Goal: Task Accomplishment & Management: Use online tool/utility

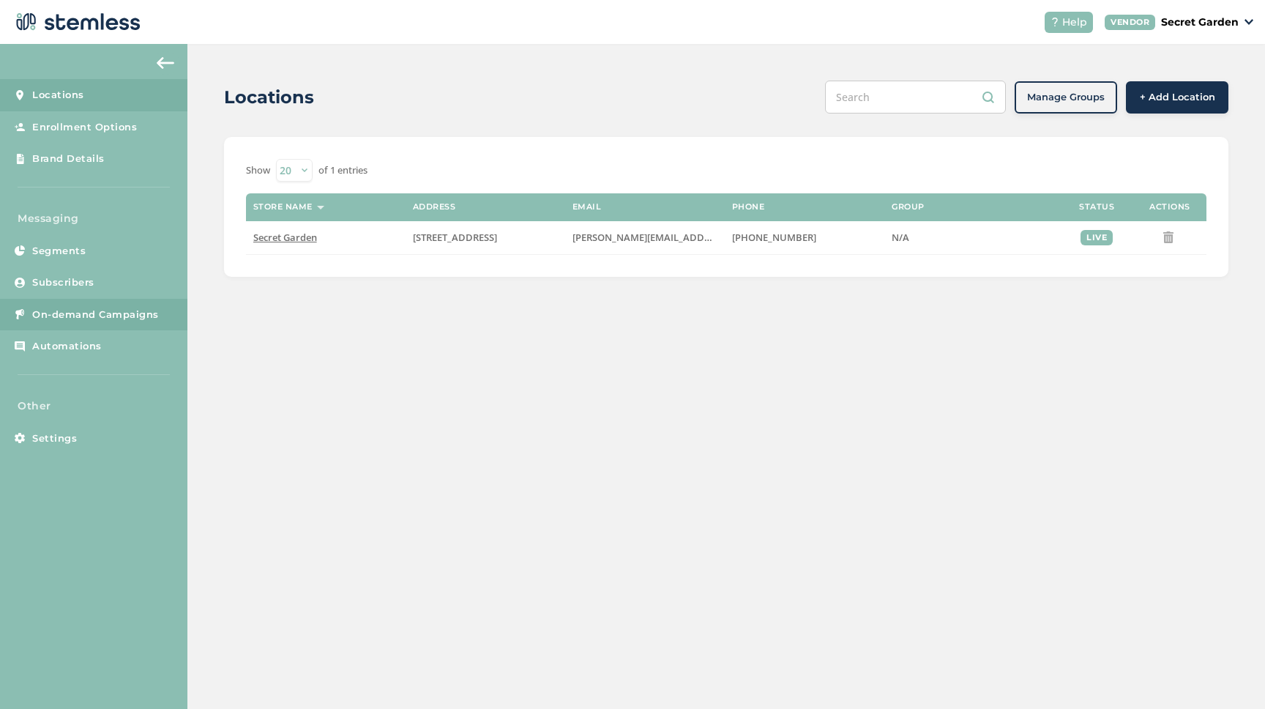
click at [102, 320] on span "On-demand Campaigns" at bounding box center [95, 314] width 127 height 15
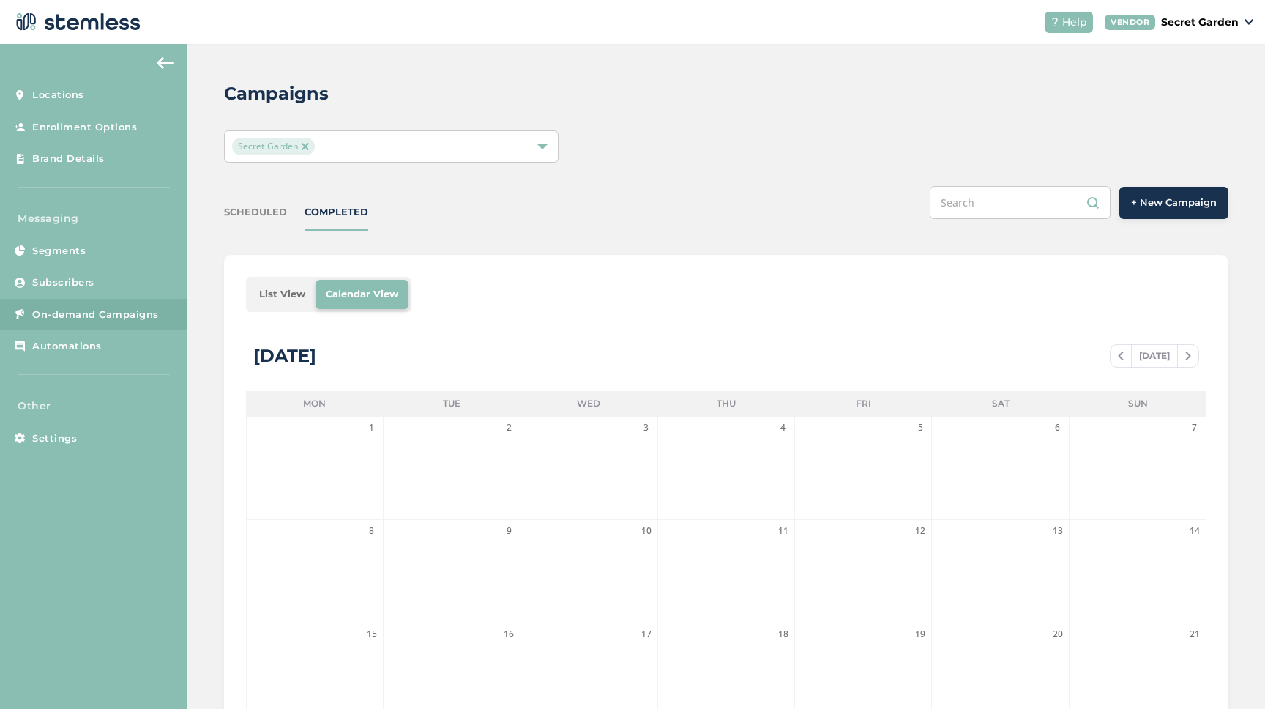
click at [1162, 200] on span "+ New Campaign" at bounding box center [1174, 202] width 86 height 15
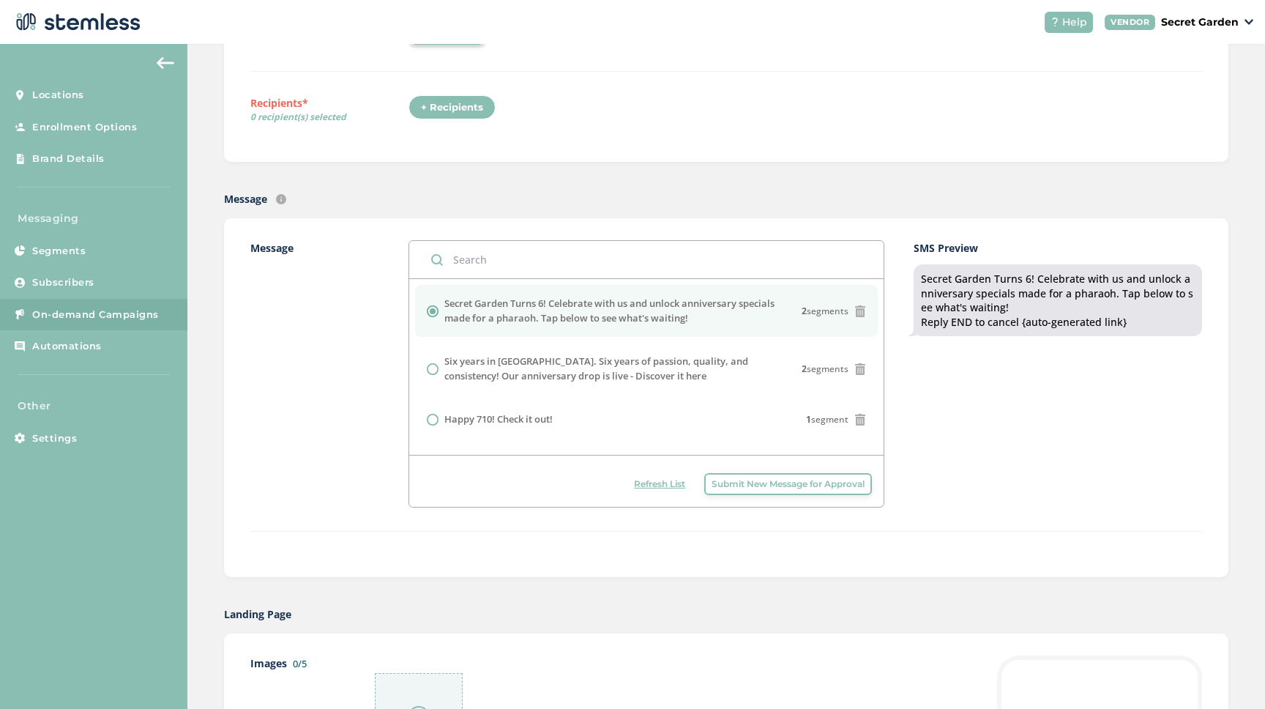
scroll to position [203, 0]
click at [769, 479] on span "Submit New Message for Approval" at bounding box center [788, 482] width 153 height 13
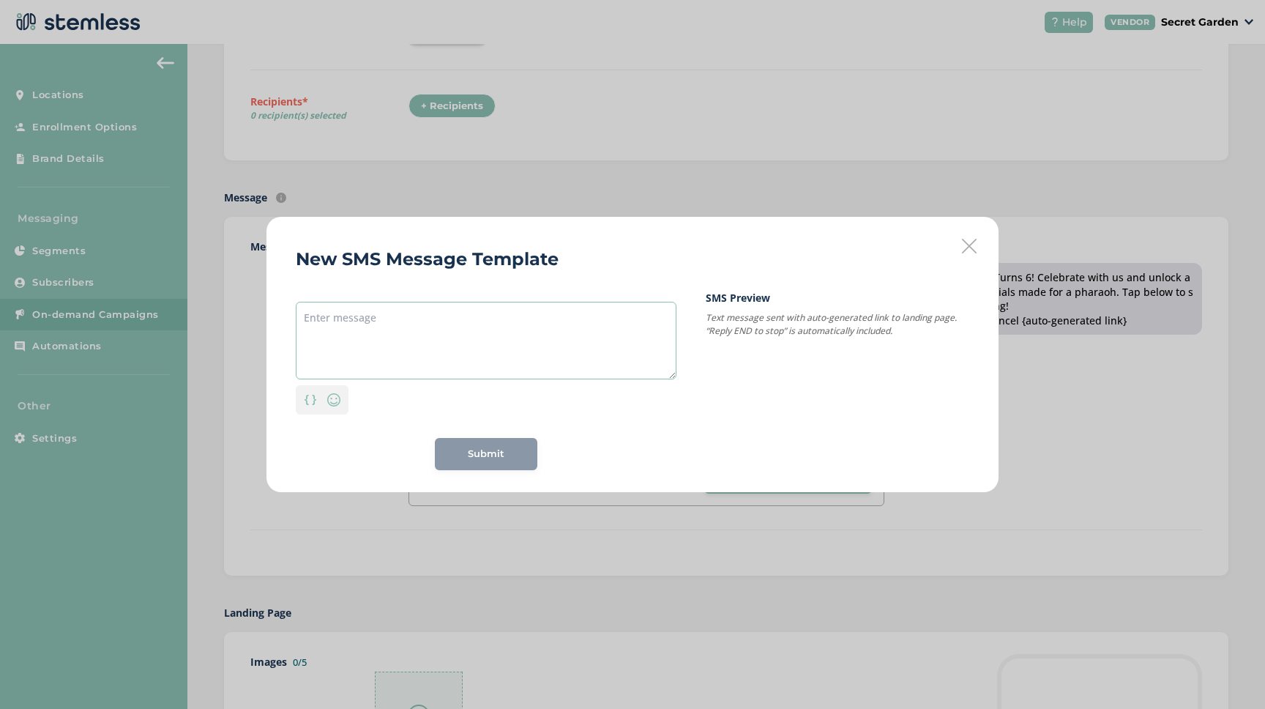
click at [336, 323] on textarea at bounding box center [486, 341] width 381 height 78
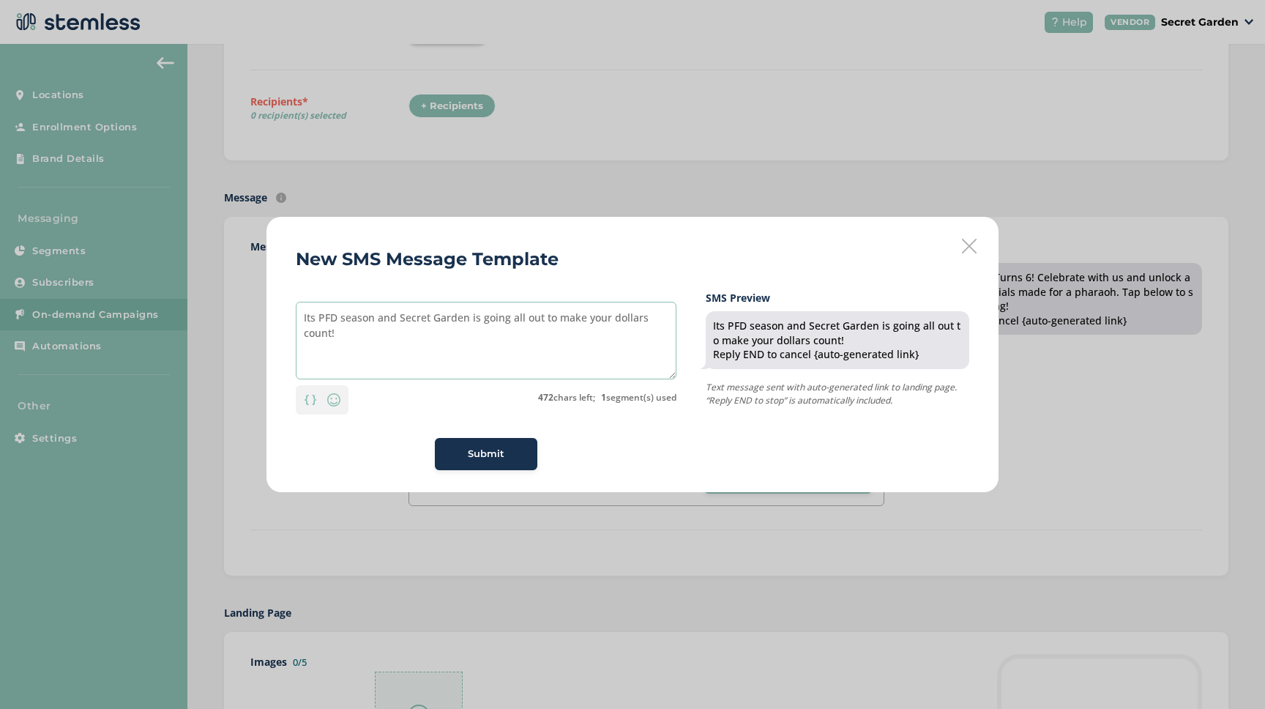
type textarea "Its PFD season and Secret Garden is going all out to make your dollars count!"
click at [506, 457] on div "Submit" at bounding box center [486, 454] width 79 height 15
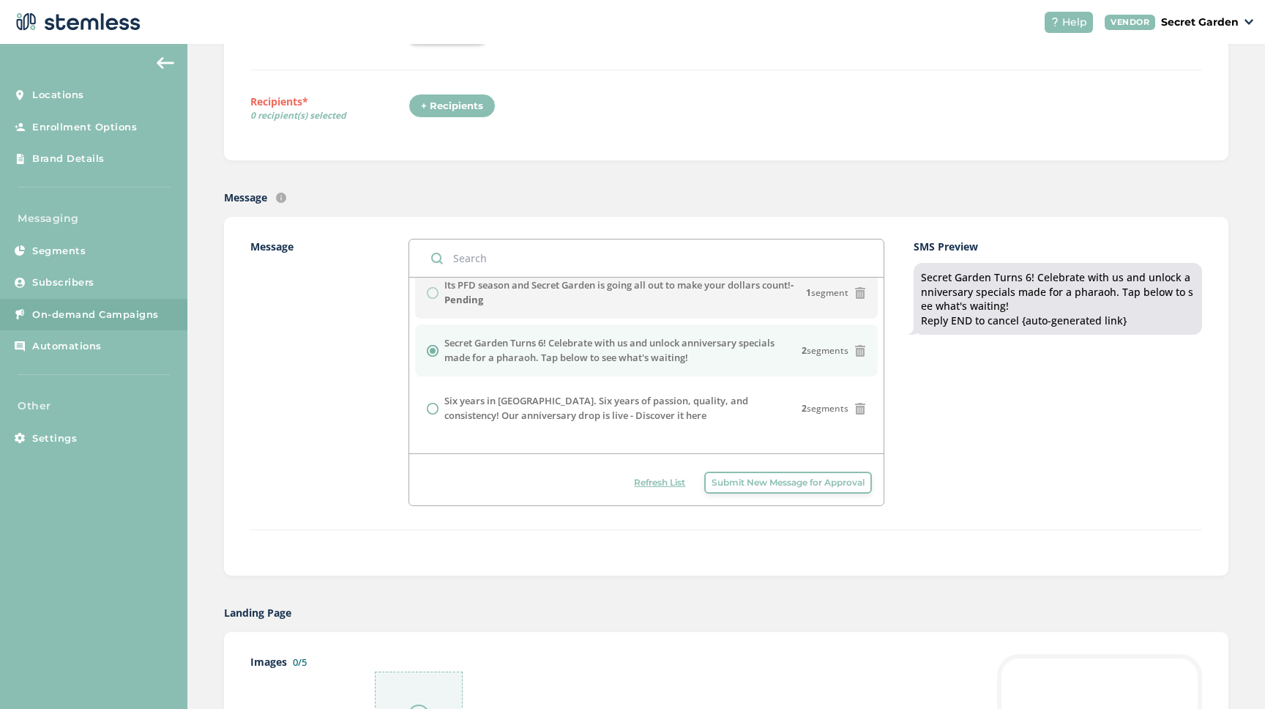
scroll to position [0, 0]
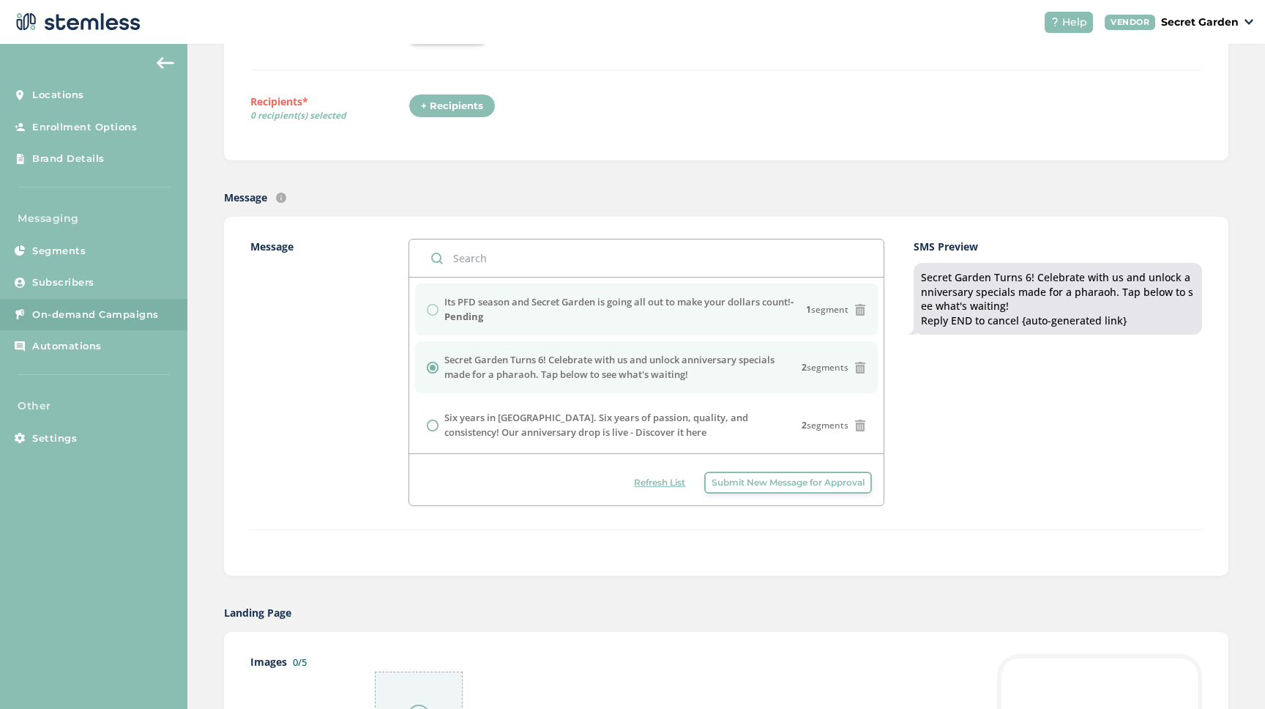
click at [433, 313] on div "Its PFD season and Secret Garden is going all out to make your dollars count! -…" at bounding box center [646, 309] width 439 height 29
click at [792, 486] on span "Submit New Message for Approval" at bounding box center [788, 482] width 153 height 13
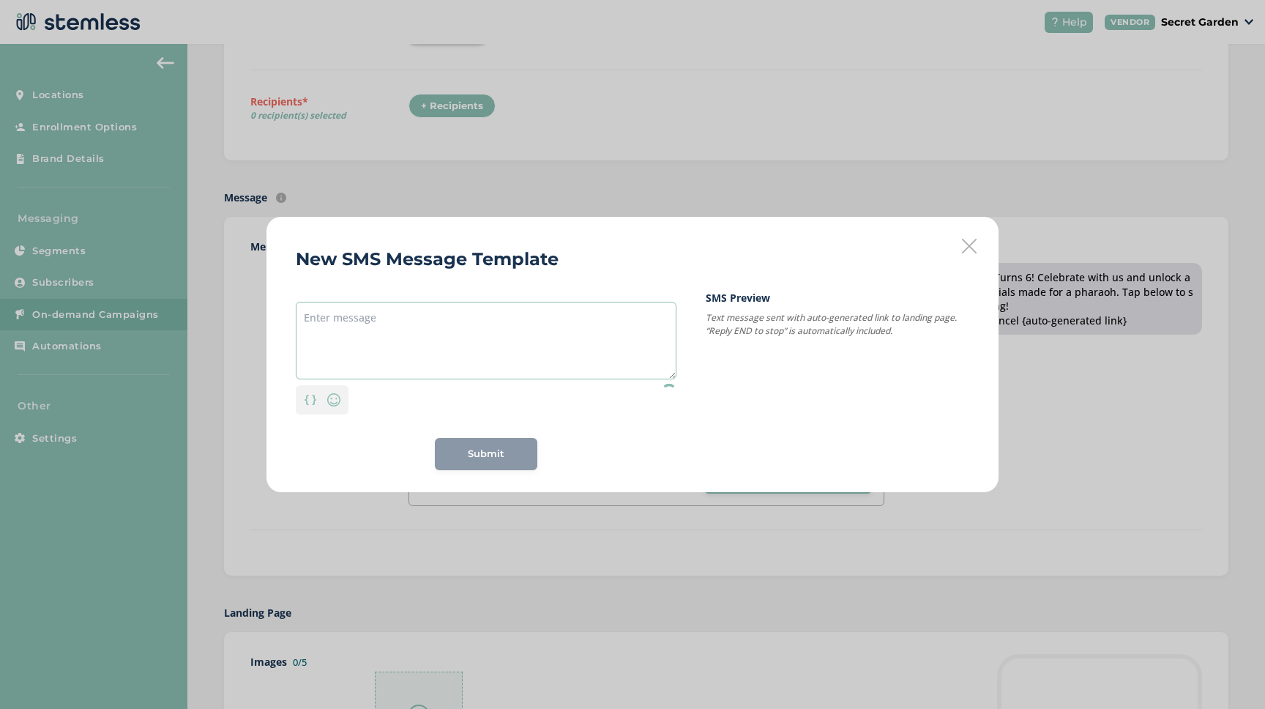
click at [327, 324] on textarea at bounding box center [486, 341] width 381 height 78
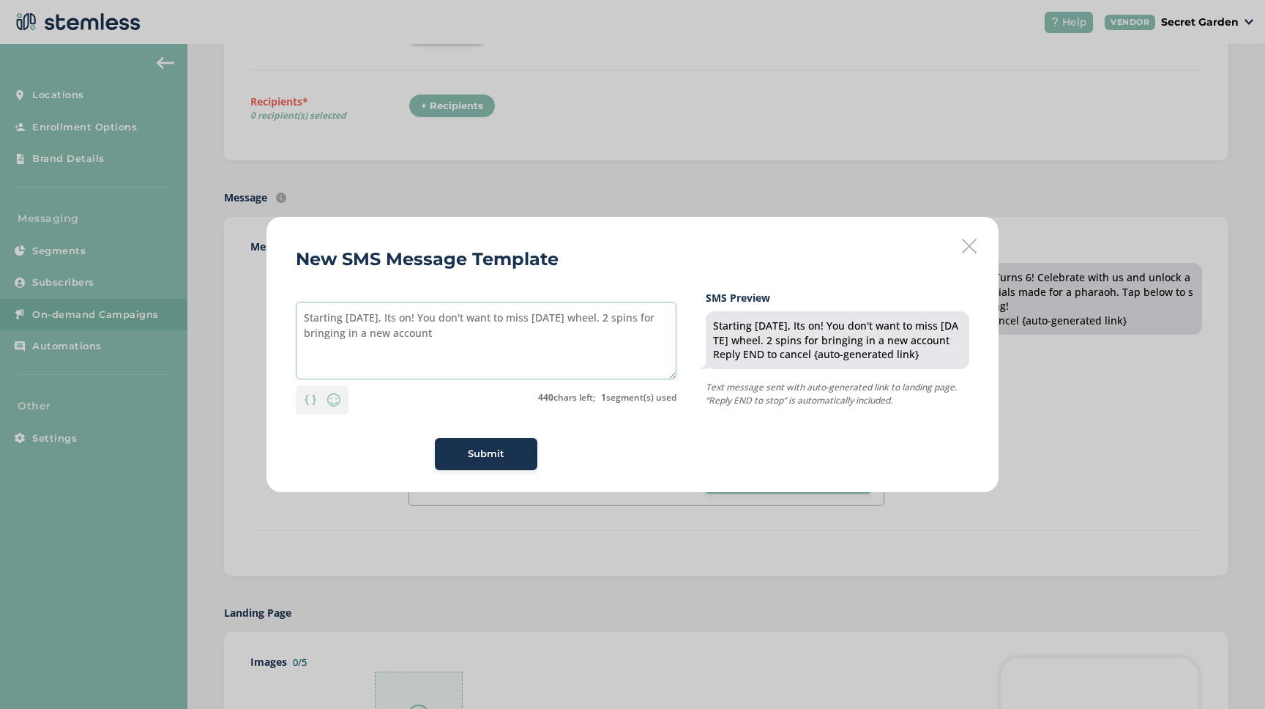
click at [436, 335] on textarea "Starting [DATE], Its on! You don't want to miss [DATE] wheel. 2 spins for bring…" at bounding box center [486, 341] width 381 height 78
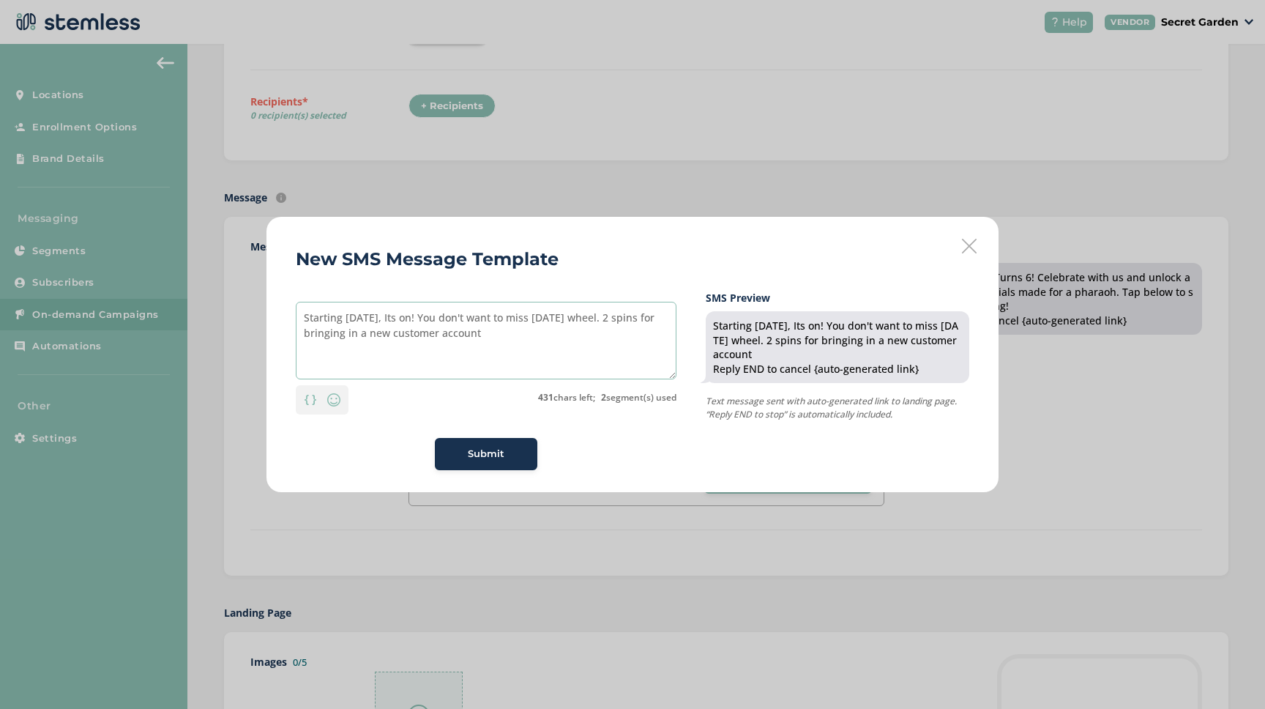
drag, startPoint x: 525, startPoint y: 333, endPoint x: 435, endPoint y: 338, distance: 90.2
click at [435, 338] on textarea "Starting [DATE], Its on! You don't want to miss [DATE] wheel. 2 spins for bring…" at bounding box center [486, 341] width 381 height 78
click at [540, 338] on textarea "Starting [DATE], Its on! You don't want to miss [DATE] wheel. 2 spins for bring…" at bounding box center [486, 341] width 381 height 78
click at [564, 333] on textarea "Starting [DATE], Its on! You don't want to miss [DATE] wheel. Stretch your PFD …" at bounding box center [486, 341] width 381 height 78
drag, startPoint x: 591, startPoint y: 333, endPoint x: 564, endPoint y: 335, distance: 27.2
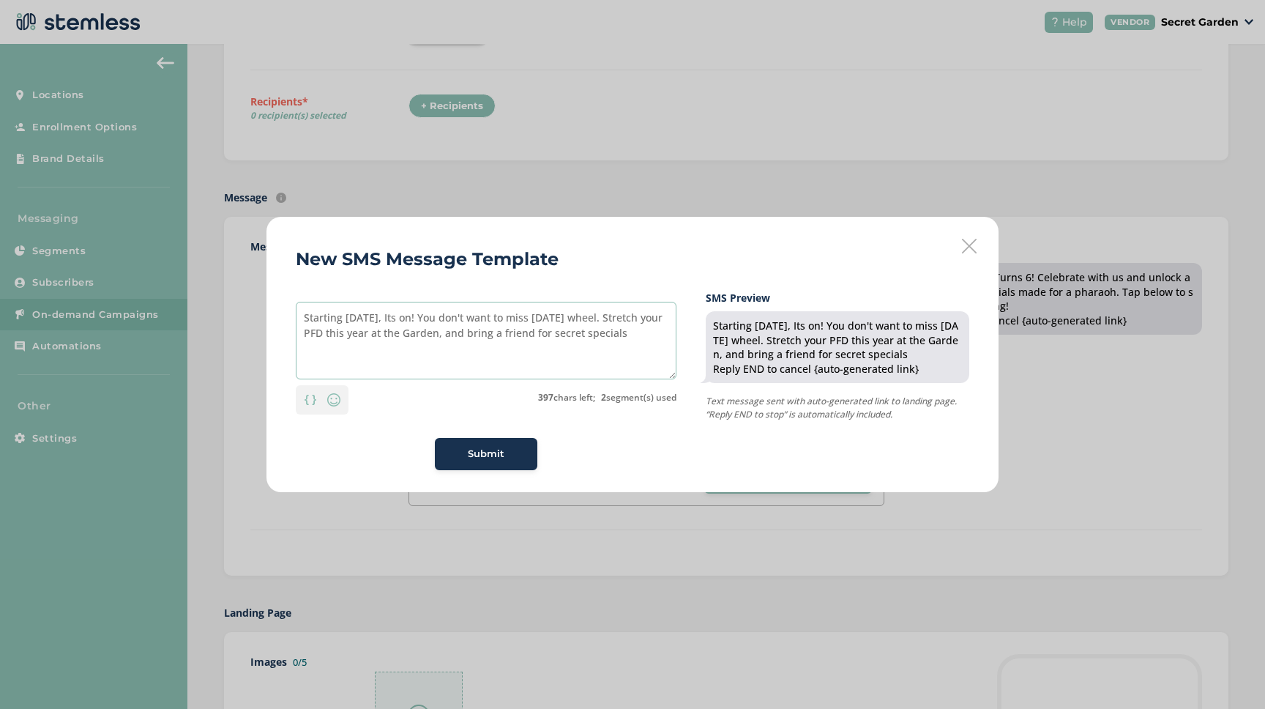
click at [564, 335] on textarea "Starting [DATE], Its on! You don't want to miss [DATE] wheel. Stretch your PFD …" at bounding box center [486, 341] width 381 height 78
click at [413, 350] on textarea "Starting [DATE], Its on! You don't want to miss [DATE] wheel. Stretch your PFD …" at bounding box center [486, 341] width 381 height 78
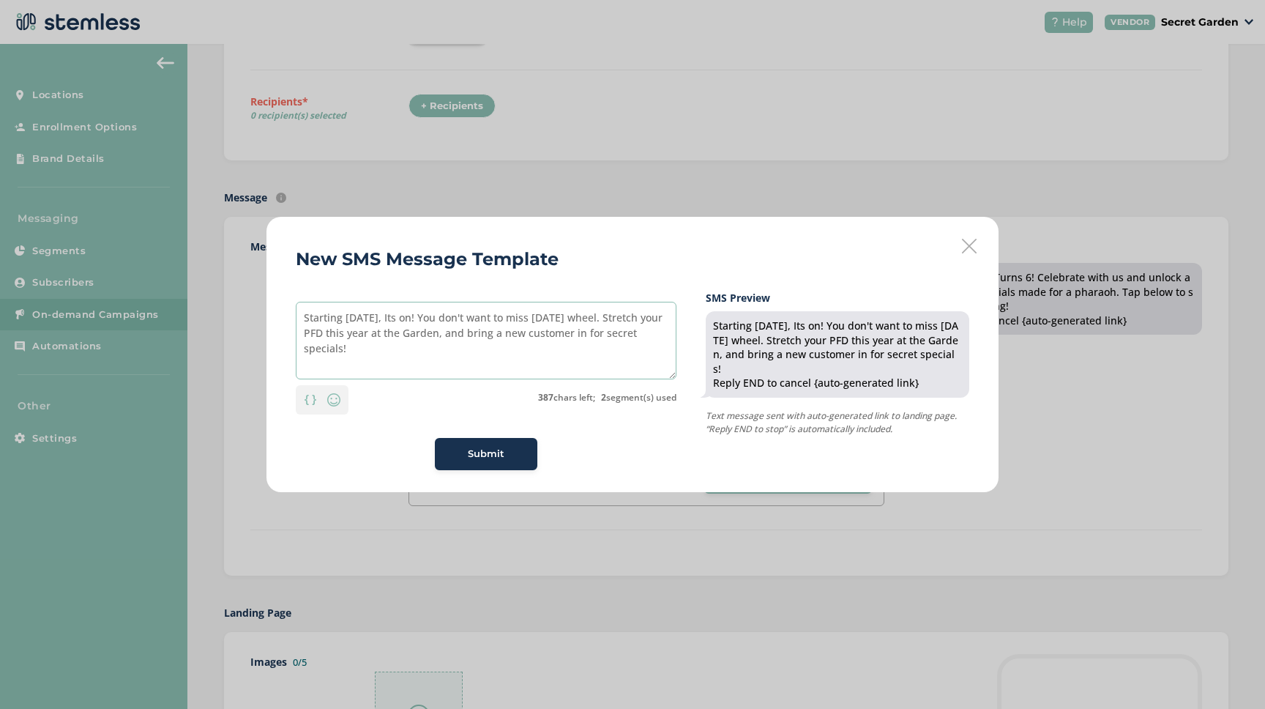
click at [533, 333] on textarea "Starting [DATE], Its on! You don't want to miss [DATE] wheel. Stretch your PFD …" at bounding box center [486, 341] width 381 height 78
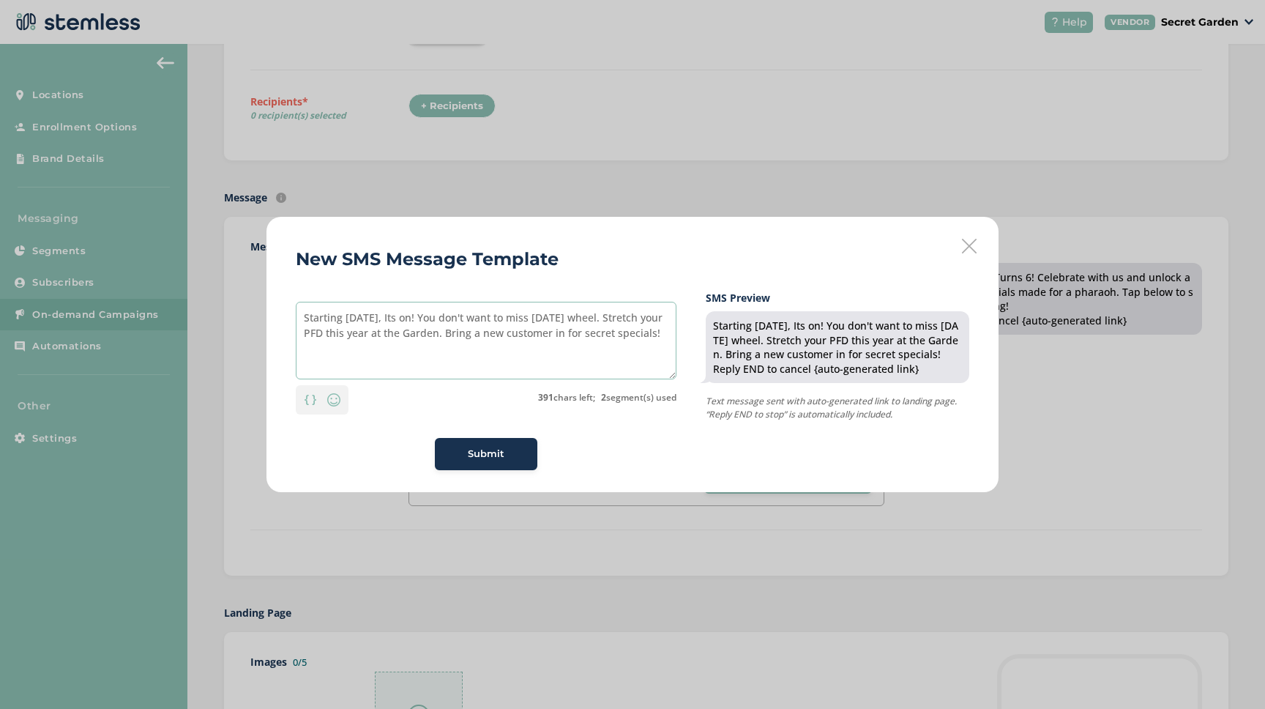
click at [611, 333] on textarea "Starting [DATE], Its on! You don't want to miss [DATE] wheel. Stretch your PFD …" at bounding box center [486, 341] width 381 height 78
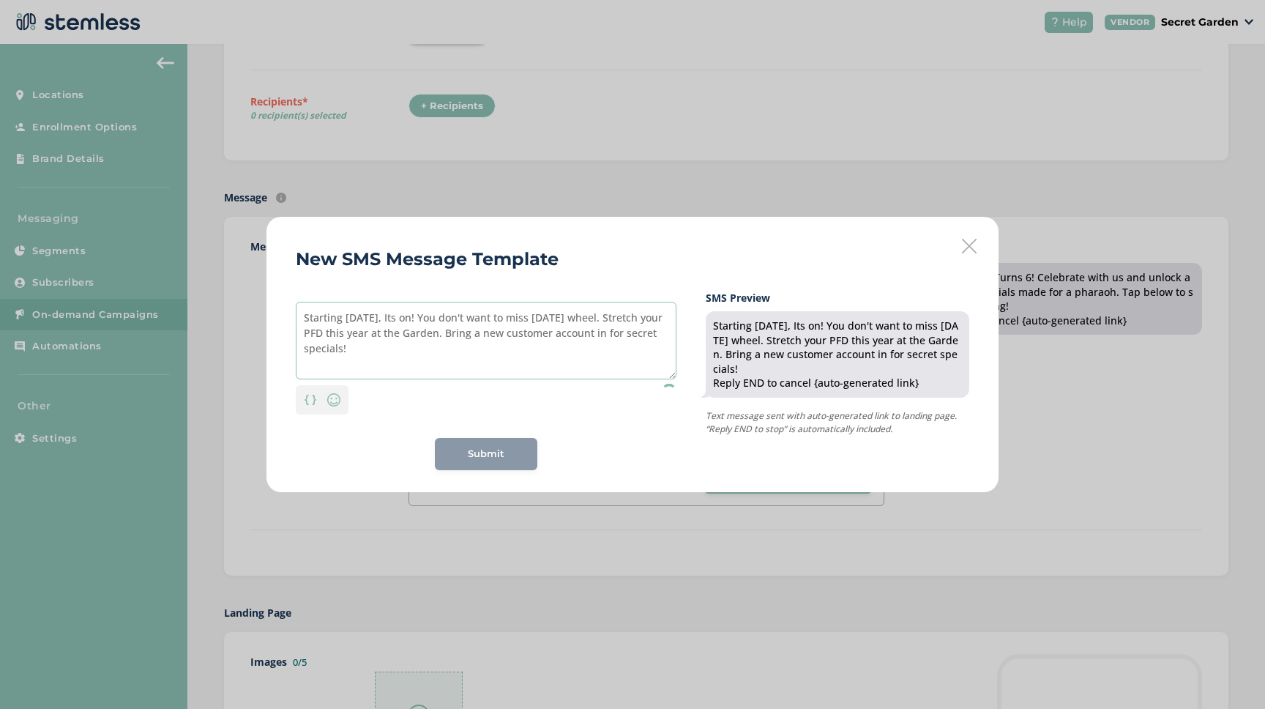
click at [437, 349] on textarea "Starting [DATE], Its on! You don't want to miss [DATE] wheel. Stretch your PFD …" at bounding box center [486, 341] width 381 height 78
type textarea "Starting [DATE], Its on! You don't want to miss [DATE] wheel. Stretch your PFD …"
click at [466, 454] on div "Submit" at bounding box center [486, 454] width 79 height 15
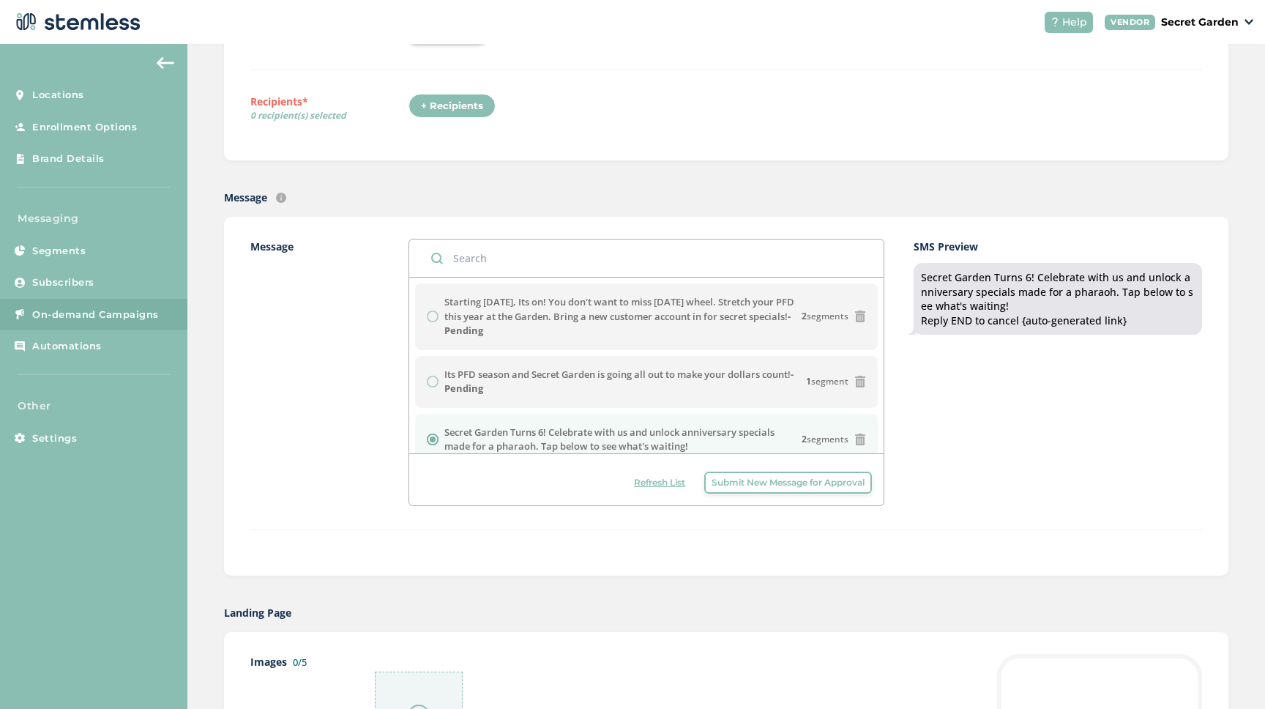
click at [752, 481] on span "Submit New Message for Approval" at bounding box center [788, 482] width 153 height 13
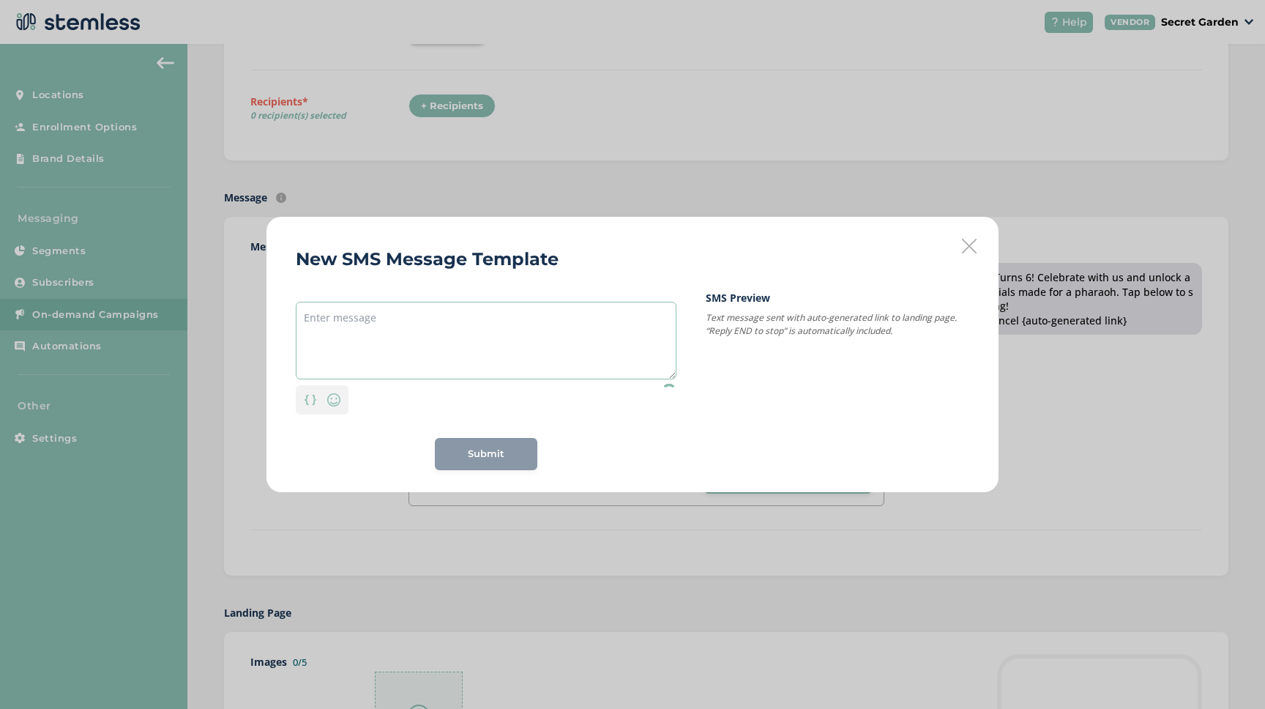
click at [321, 329] on textarea at bounding box center [486, 341] width 381 height 78
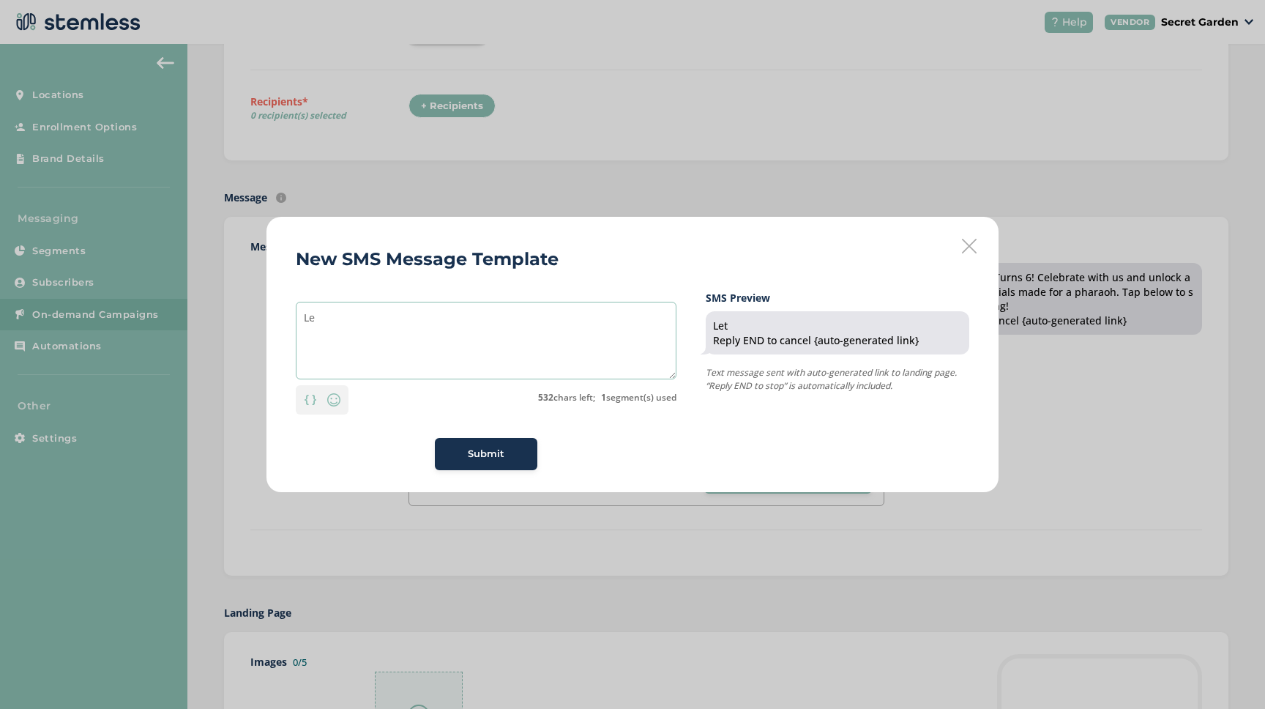
type textarea "L"
click at [391, 318] on textarea "PFD Daze are here! We'll see you at the Garden!" at bounding box center [486, 341] width 381 height 78
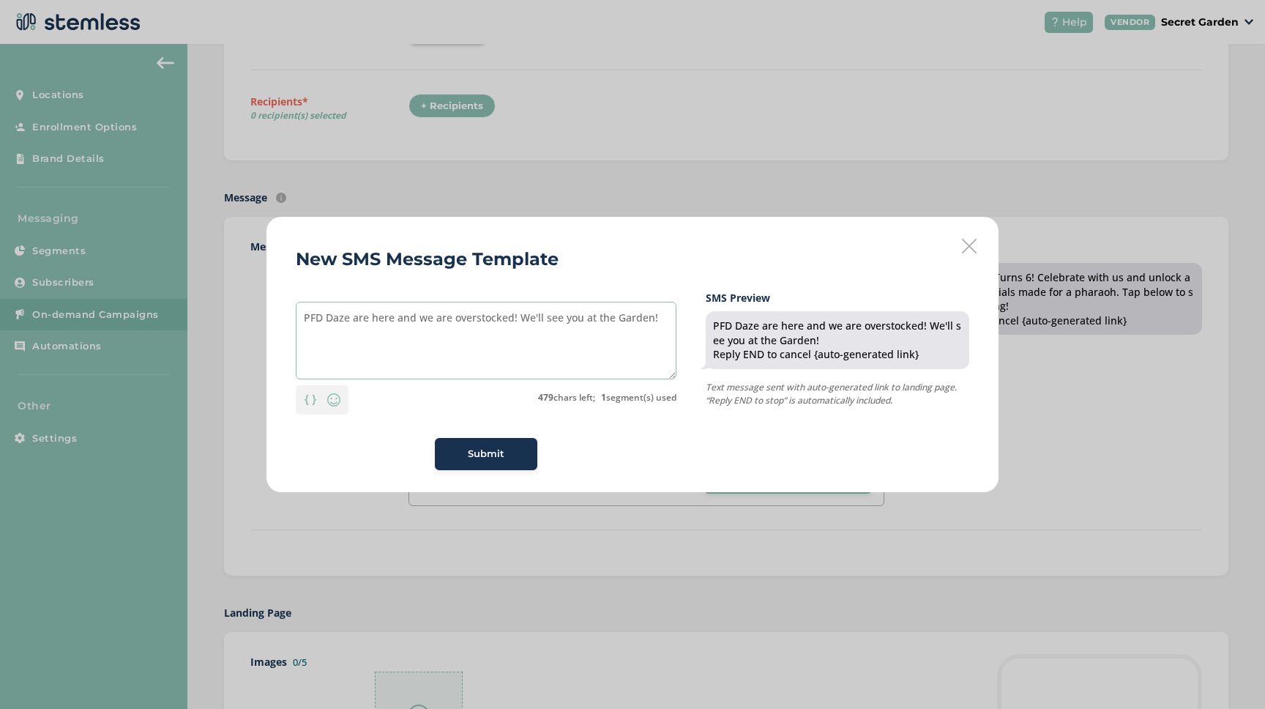
type textarea "PFD Daze are here and we are overstocked! We'll see you at the Garden!"
click at [507, 442] on button "Submit" at bounding box center [486, 454] width 102 height 32
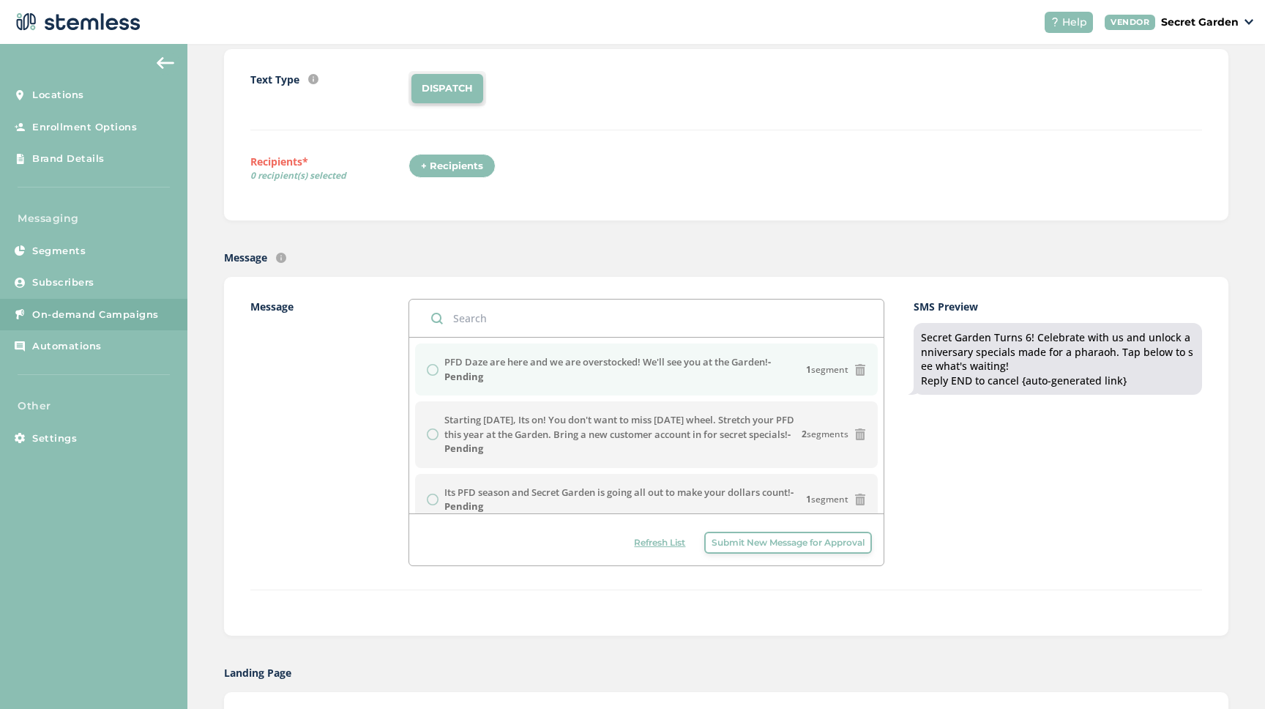
scroll to position [154, 0]
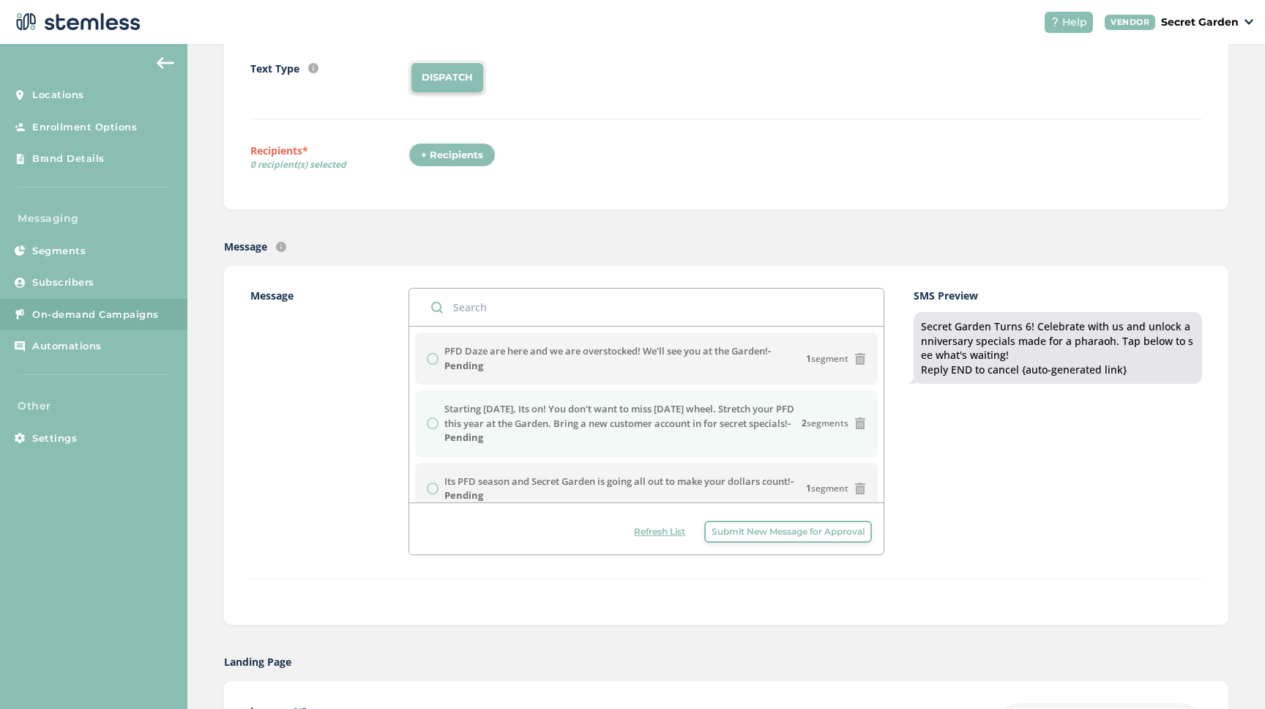
click at [432, 425] on div "Starting [DATE], Its on! You don't want to miss [DATE] wheel. Stretch your PFD …" at bounding box center [646, 423] width 439 height 43
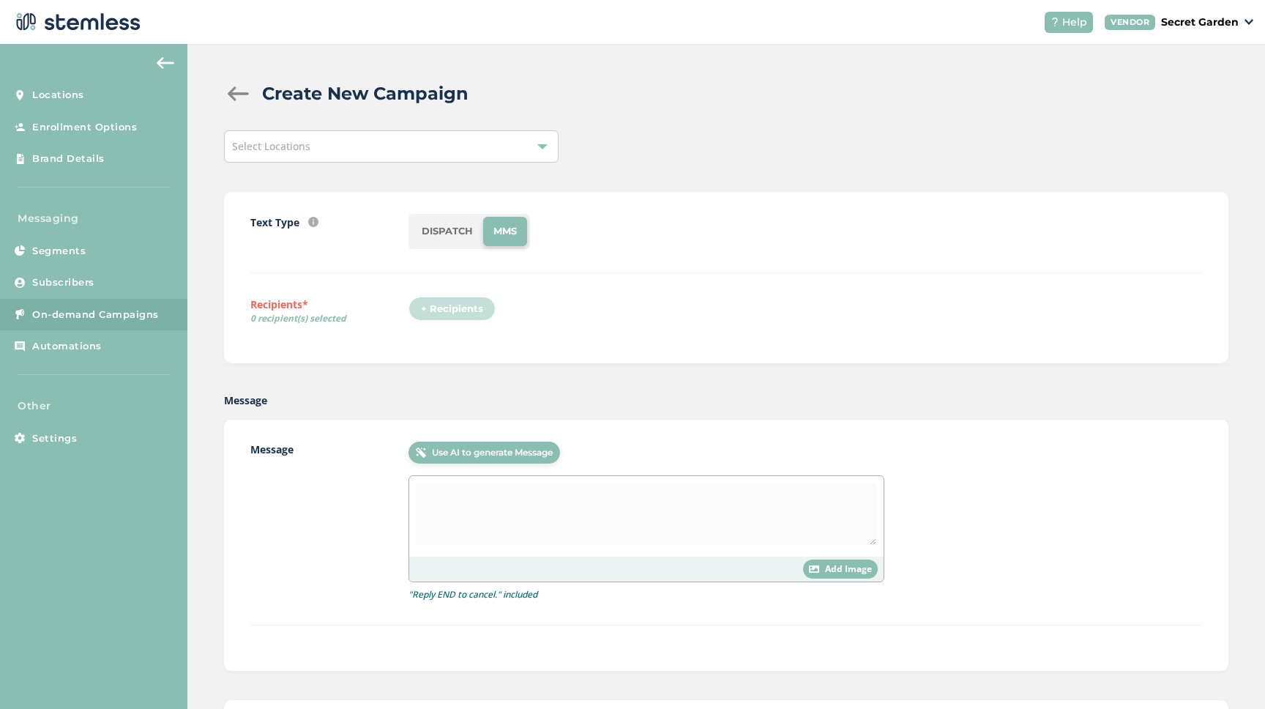
click at [86, 310] on span "On-demand Campaigns" at bounding box center [95, 314] width 127 height 15
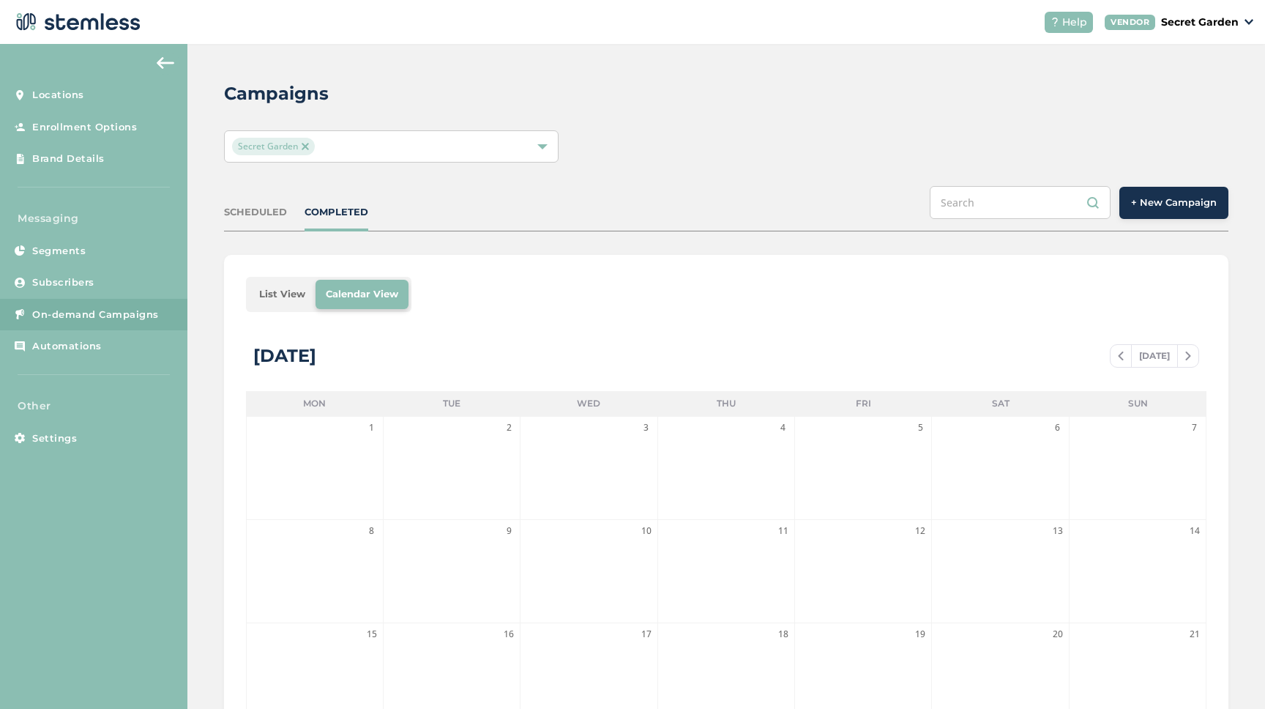
click at [1188, 204] on span "+ New Campaign" at bounding box center [1174, 202] width 86 height 15
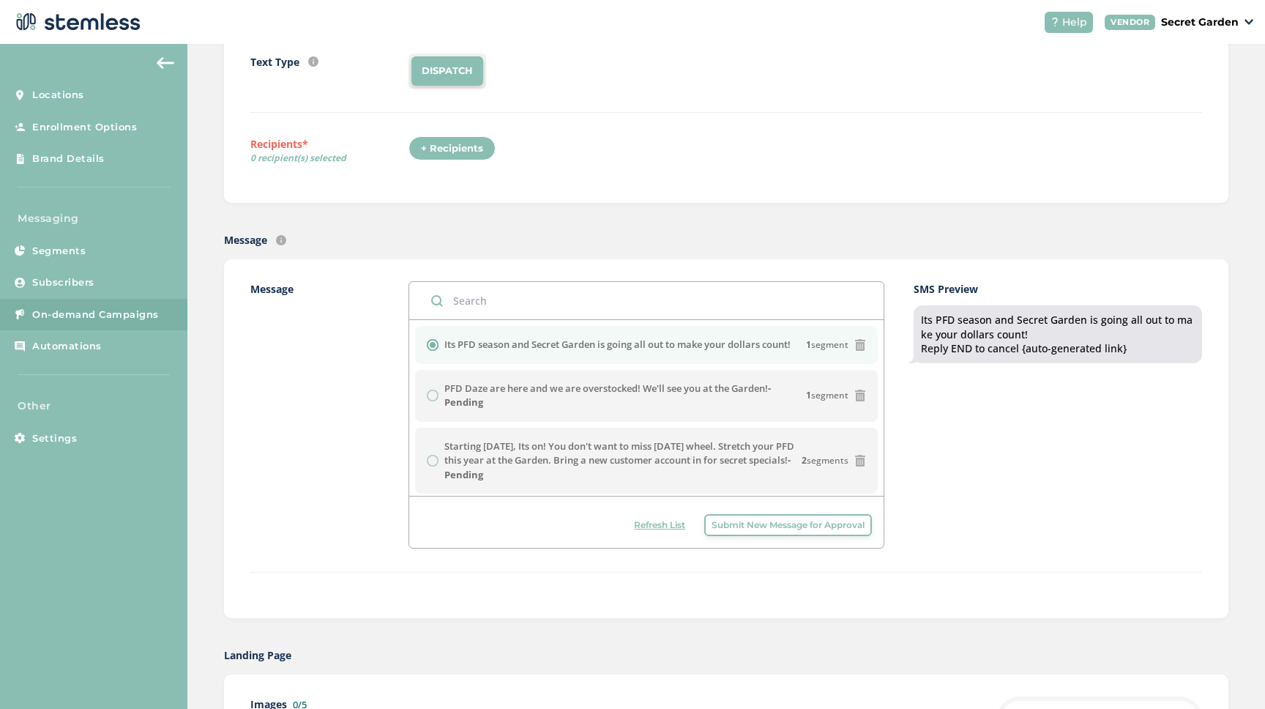
scroll to position [167, 0]
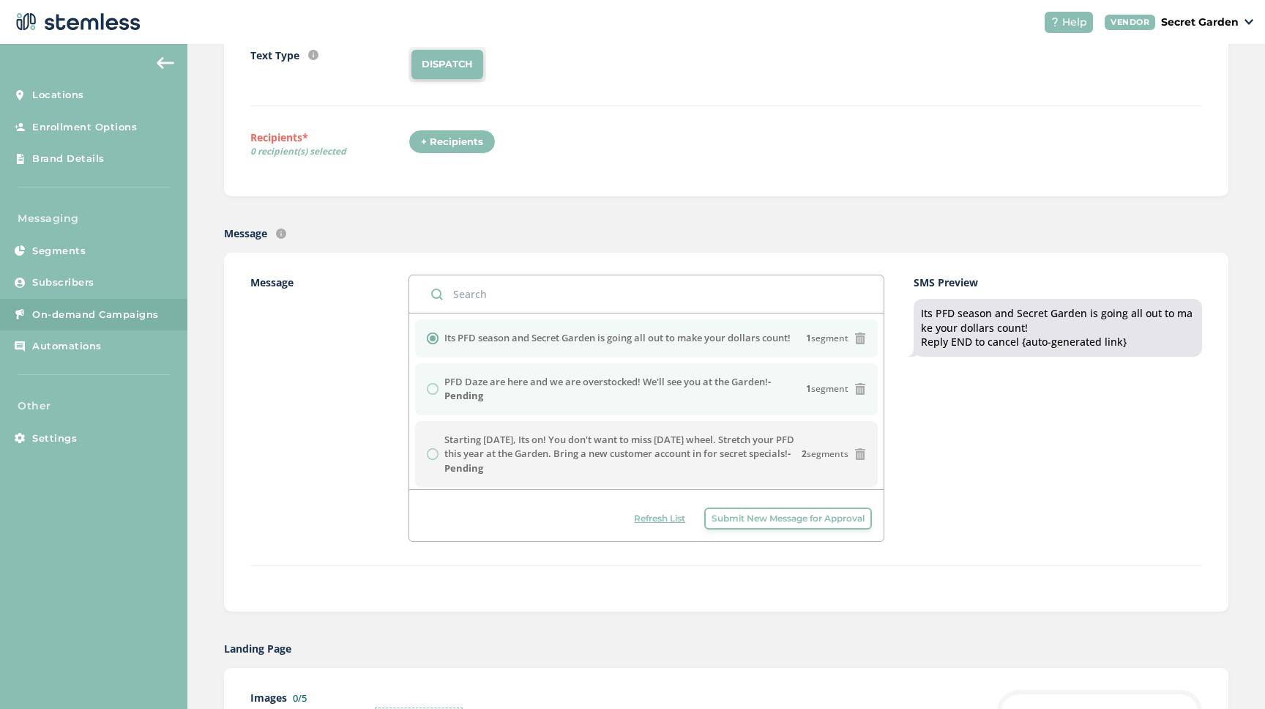
click at [433, 388] on div "PFD Daze are here and we are overstocked! We'll see you at the Garden! - Pendin…" at bounding box center [646, 389] width 439 height 29
click at [432, 452] on div "Starting [DATE], Its on! You don't want to miss [DATE] wheel. Stretch your PFD …" at bounding box center [646, 454] width 439 height 43
click at [430, 387] on div "PFD Daze are here and we are overstocked! We'll see you at the Garden! - Pendin…" at bounding box center [646, 389] width 439 height 29
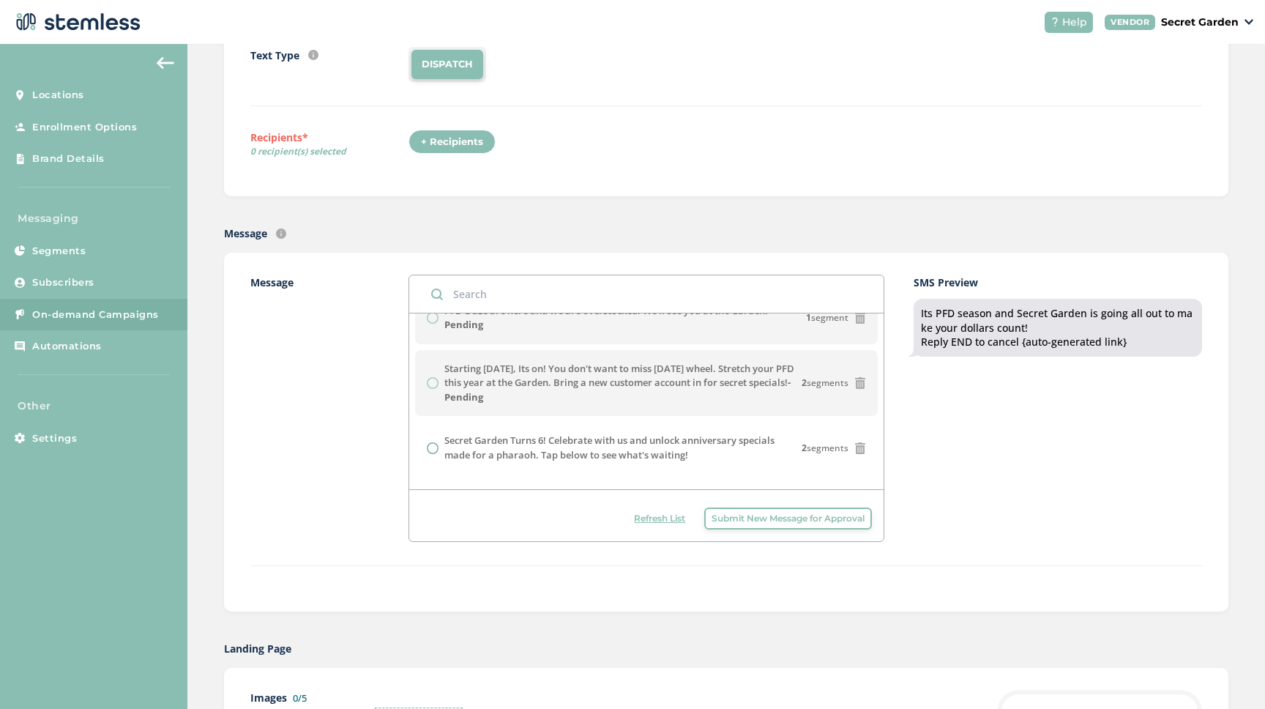
scroll to position [0, 0]
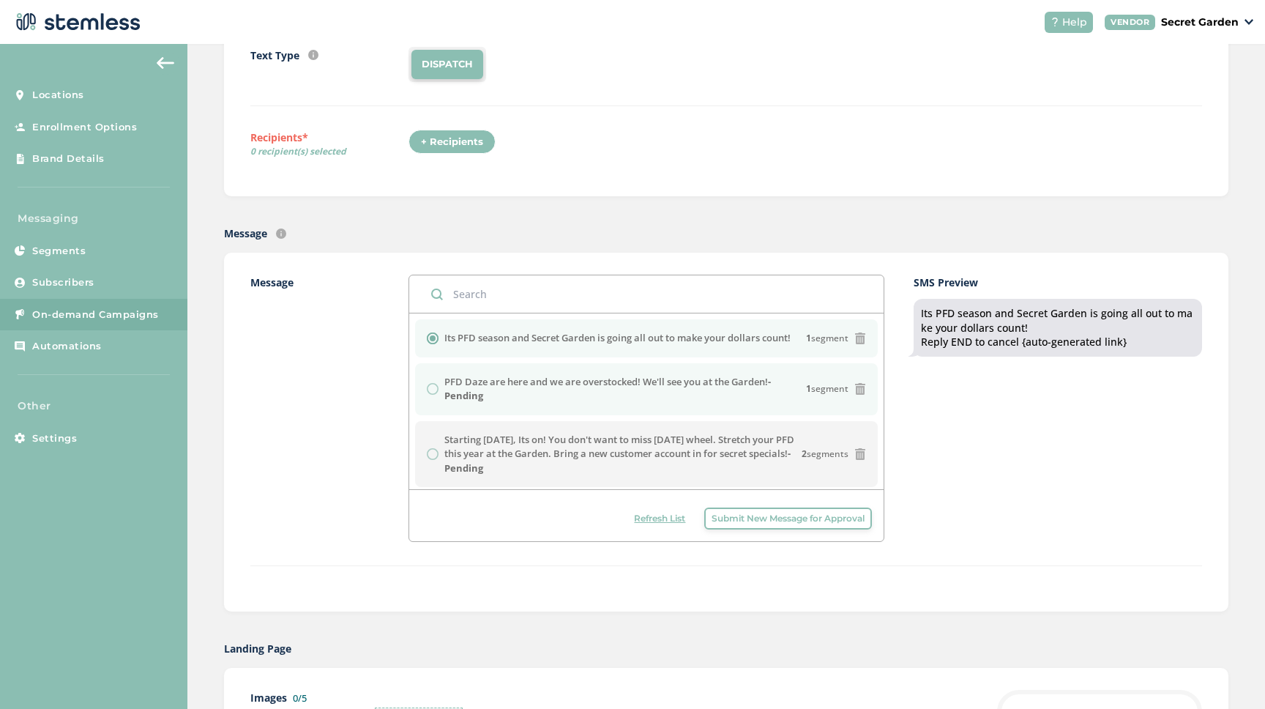
click at [438, 389] on div "PFD Daze are here and we are overstocked! We'll see you at the Garden! - Pendin…" at bounding box center [646, 389] width 439 height 29
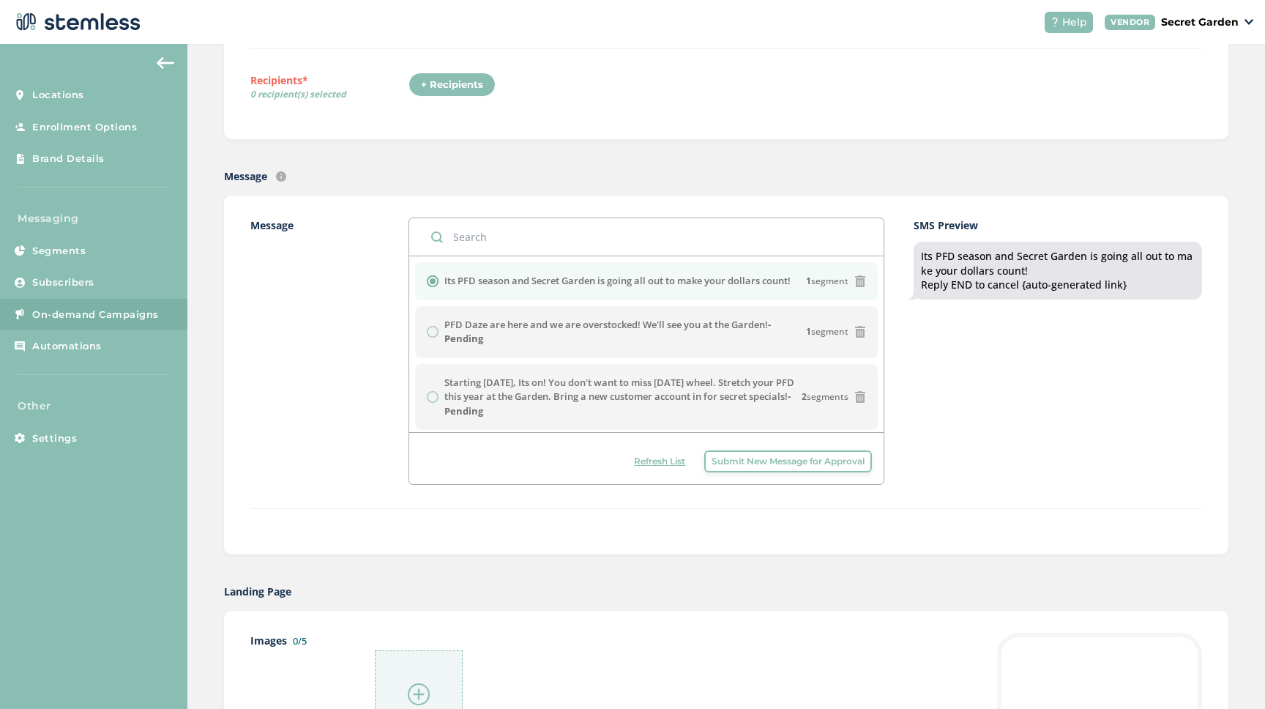
scroll to position [228, 0]
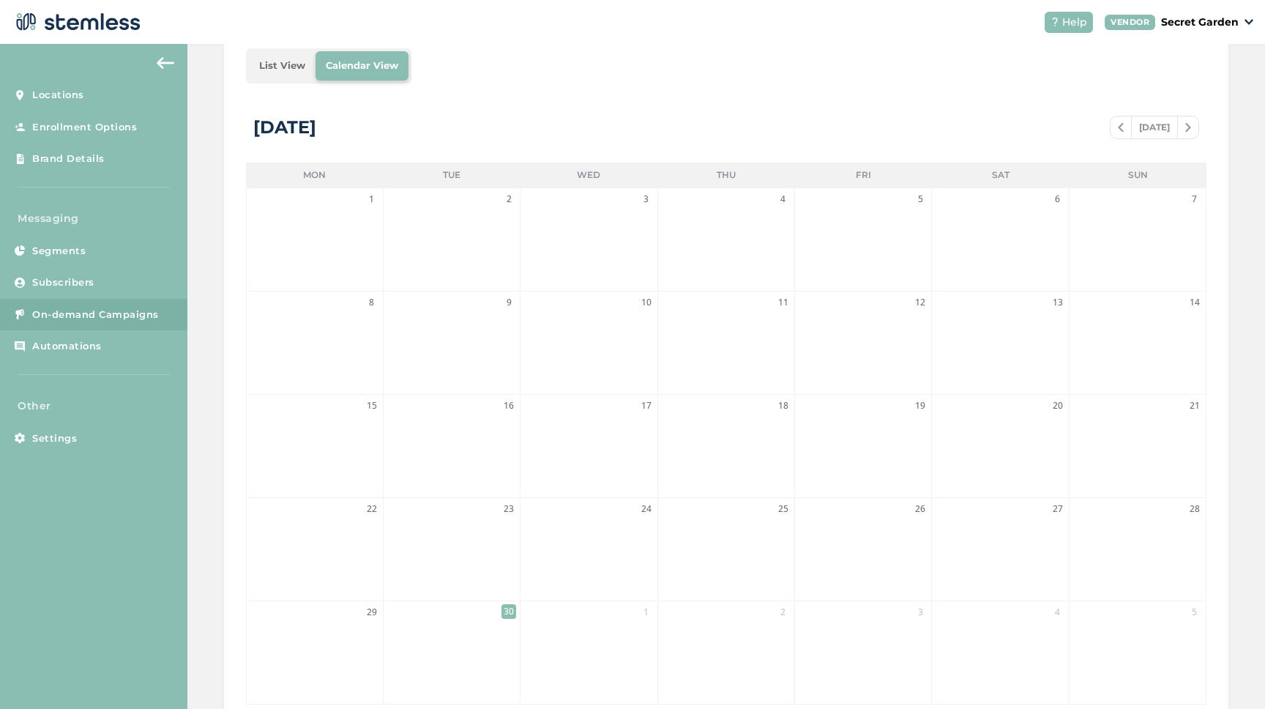
click at [130, 317] on span "On-demand Campaigns" at bounding box center [95, 314] width 127 height 15
click at [88, 316] on span "On-demand Campaigns" at bounding box center [95, 314] width 127 height 15
click at [87, 315] on span "On-demand Campaigns" at bounding box center [95, 314] width 127 height 15
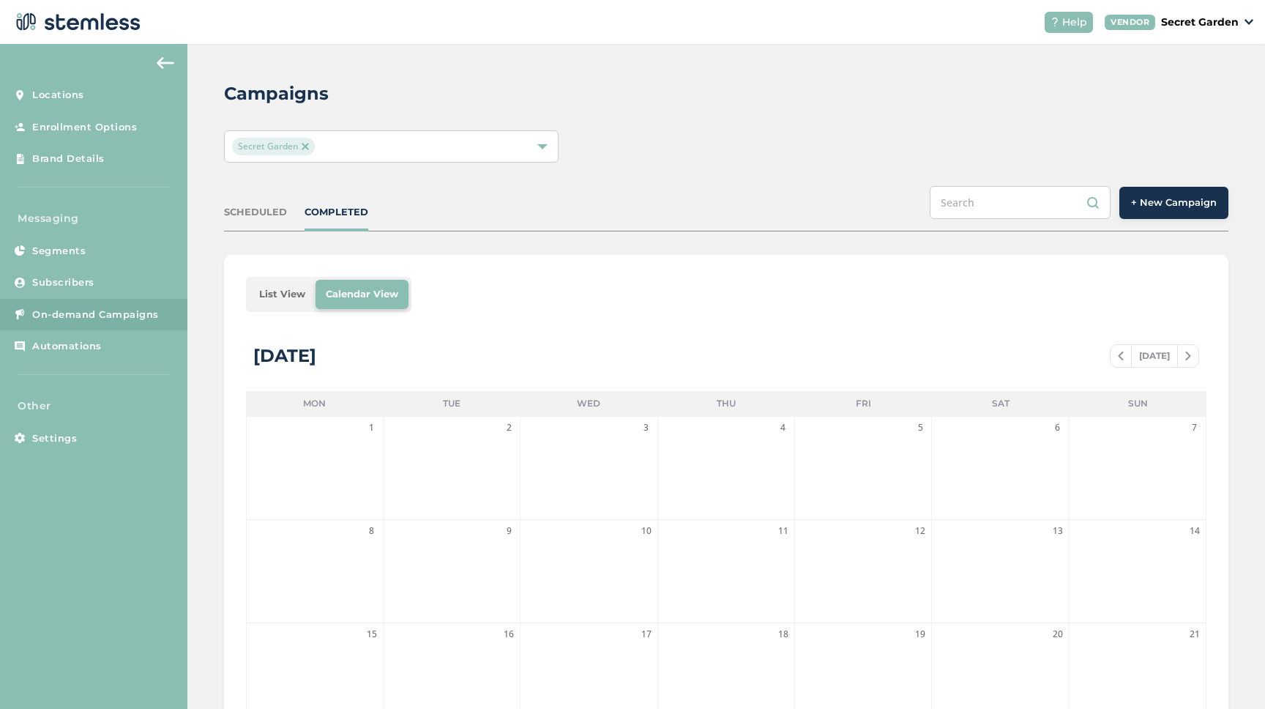
click at [1183, 207] on span "+ New Campaign" at bounding box center [1174, 202] width 86 height 15
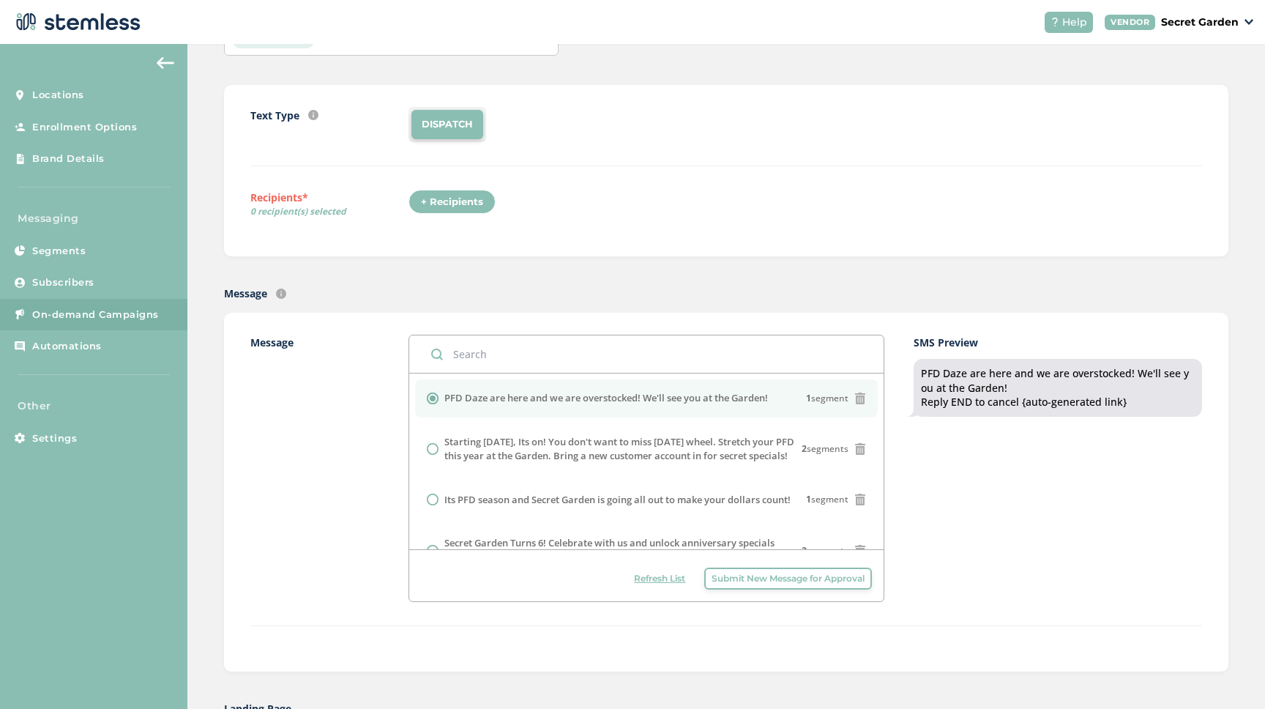
scroll to position [127, 0]
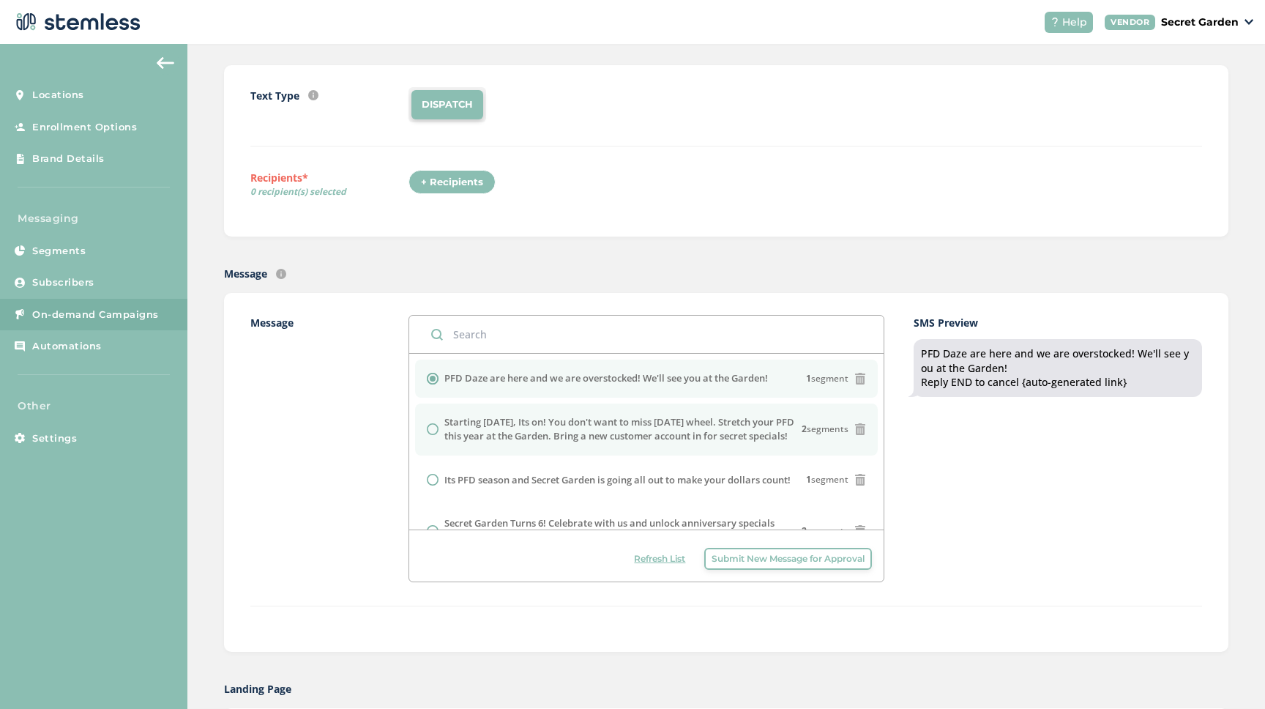
click at [441, 435] on div at bounding box center [436, 429] width 18 height 12
radio input "false"
radio input "true"
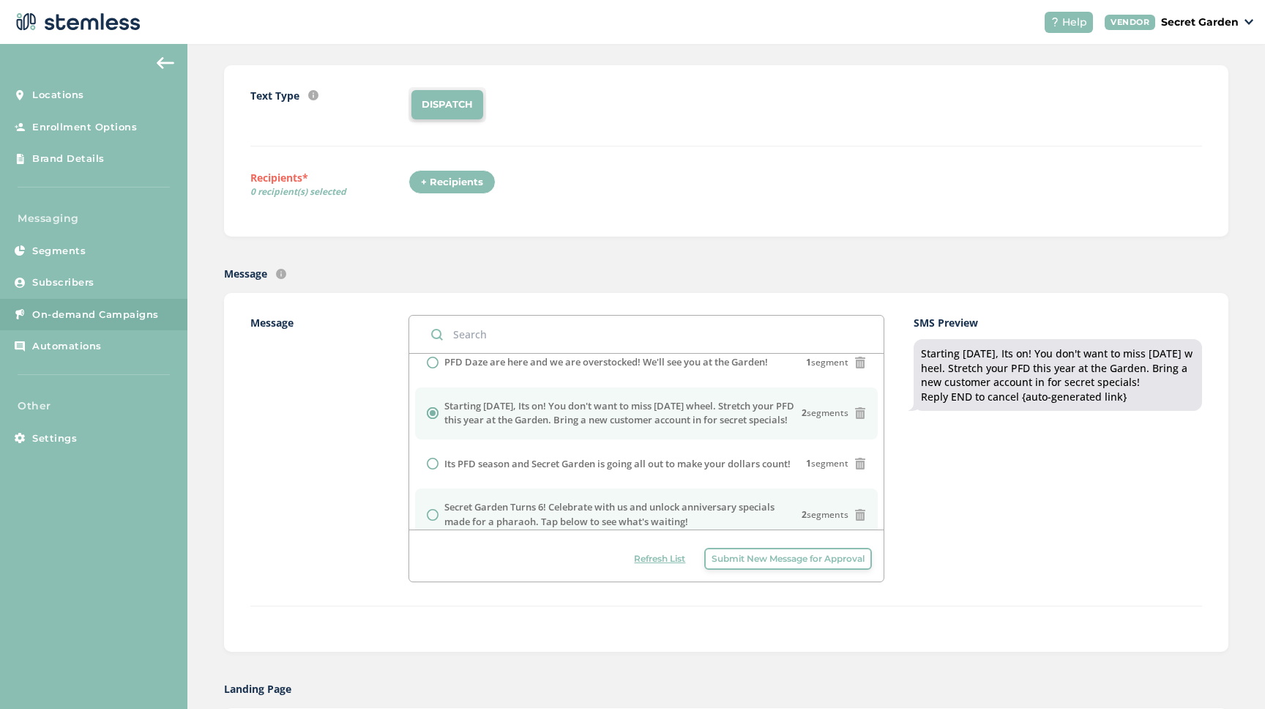
scroll to position [10, 0]
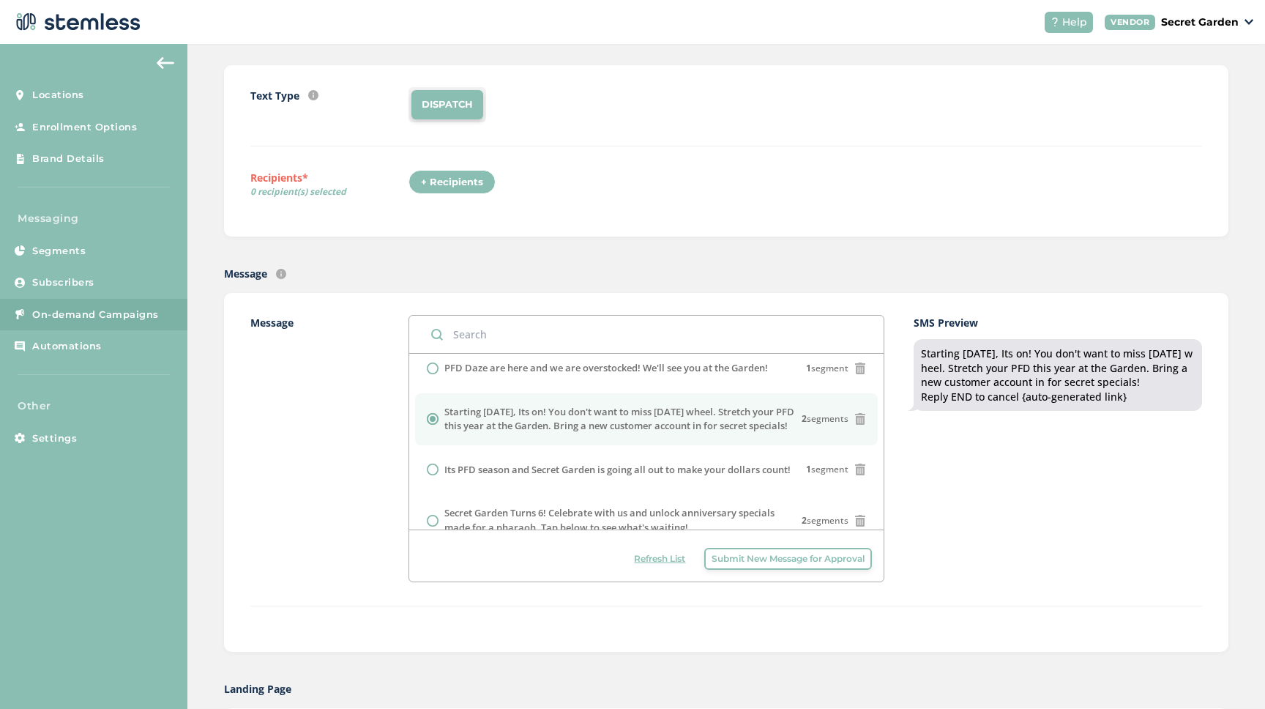
click at [433, 425] on input "radio" at bounding box center [433, 419] width 12 height 12
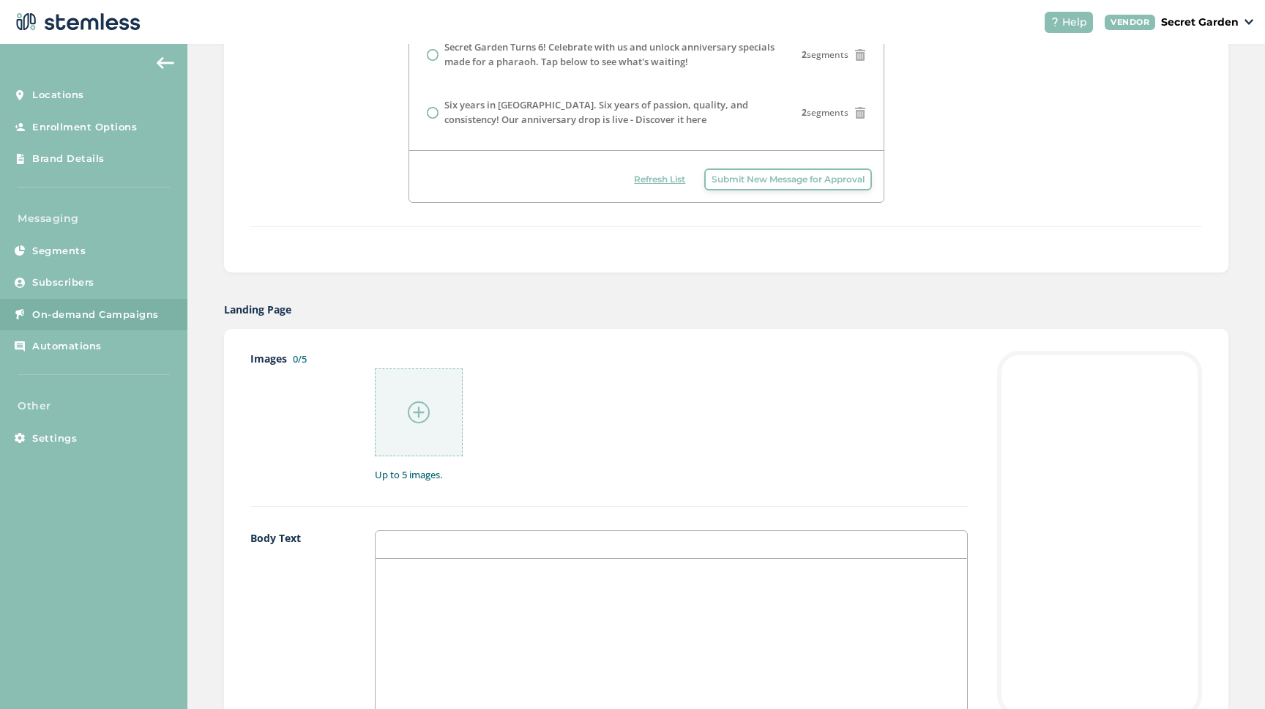
scroll to position [514, 0]
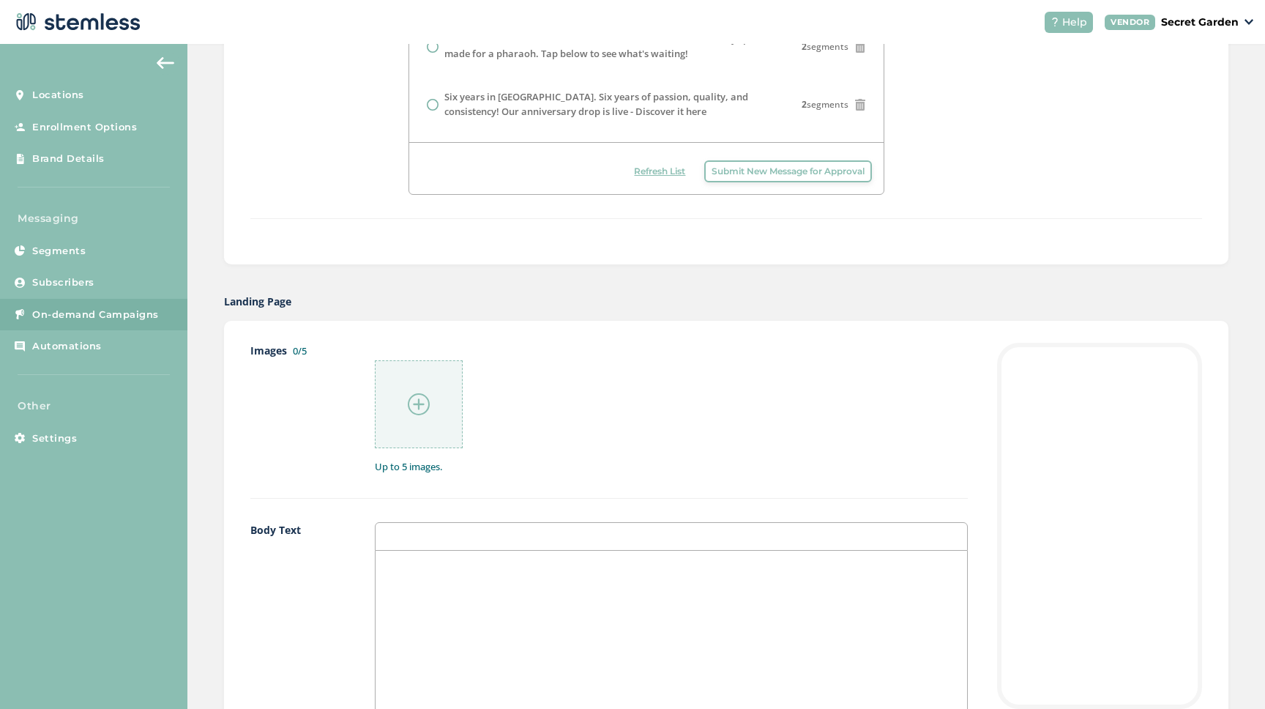
click at [411, 412] on img at bounding box center [419, 404] width 22 height 22
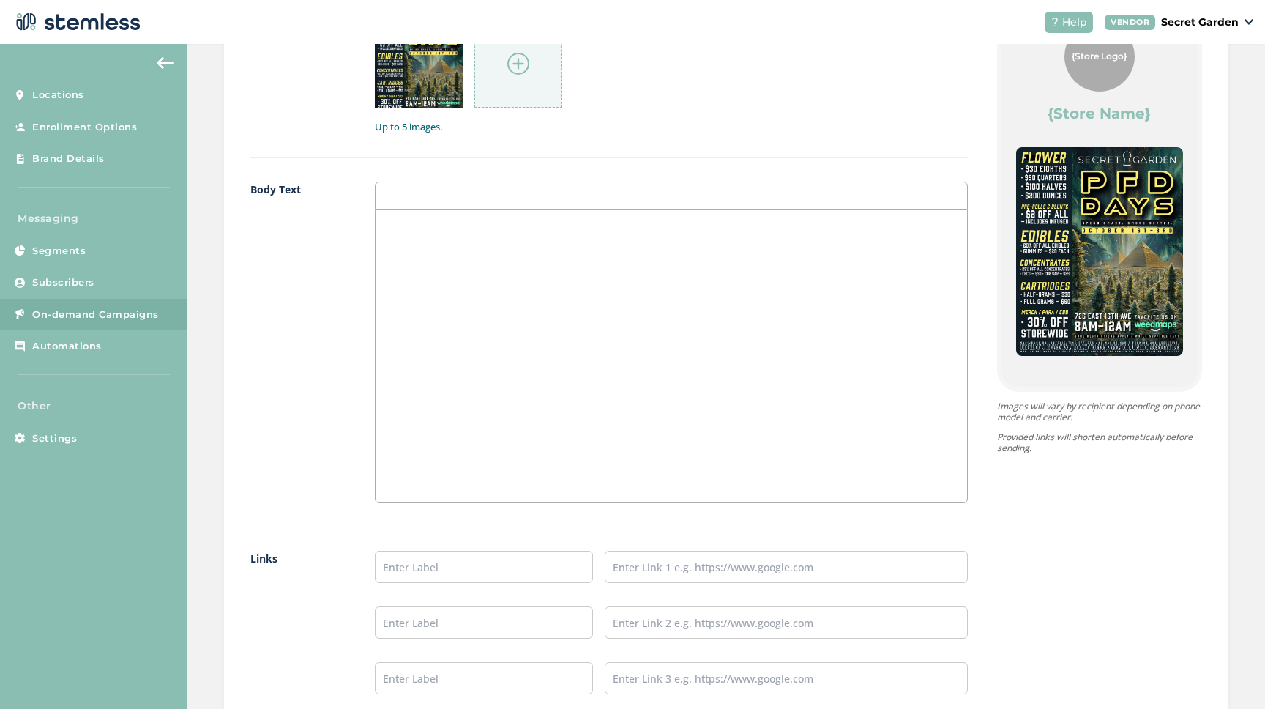
scroll to position [1066, 0]
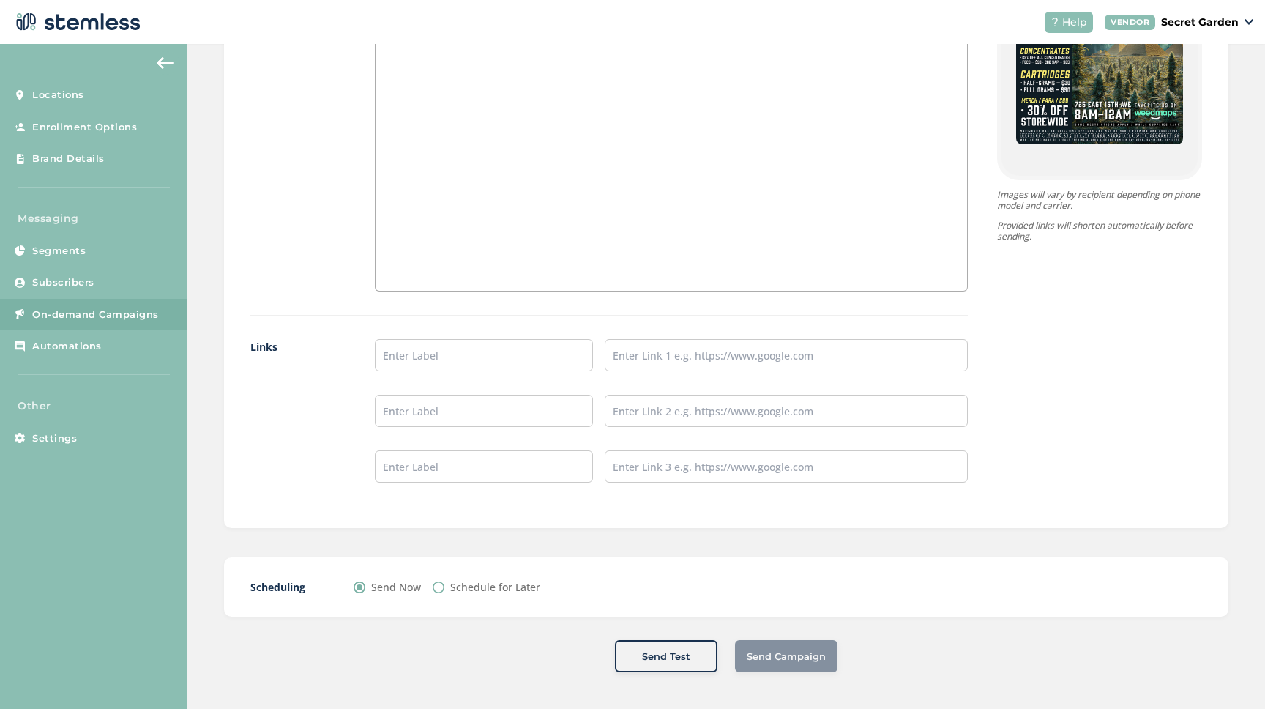
click at [783, 662] on div "Send Campaign" at bounding box center [786, 656] width 102 height 32
click at [446, 357] on input "text" at bounding box center [484, 355] width 218 height 32
type input "Check out our online menu!"
click at [670, 357] on input "text" at bounding box center [786, 355] width 363 height 32
type input "https://secretgardencannabis.com/menu/"
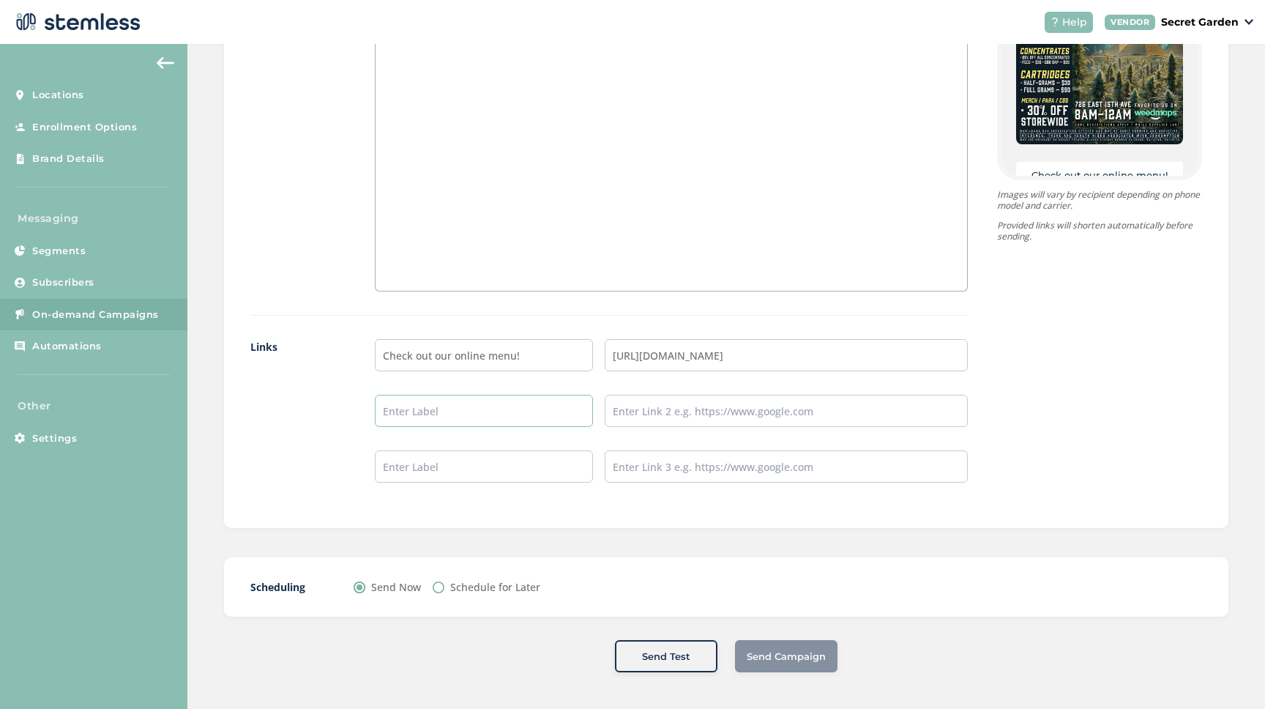
click at [519, 413] on input "text" at bounding box center [484, 411] width 218 height 32
click at [515, 416] on input "text" at bounding box center [484, 411] width 218 height 32
click at [510, 473] on input "text" at bounding box center [484, 466] width 218 height 32
click at [656, 409] on input "text" at bounding box center [786, 411] width 363 height 32
click at [507, 421] on input "text" at bounding box center [484, 411] width 218 height 32
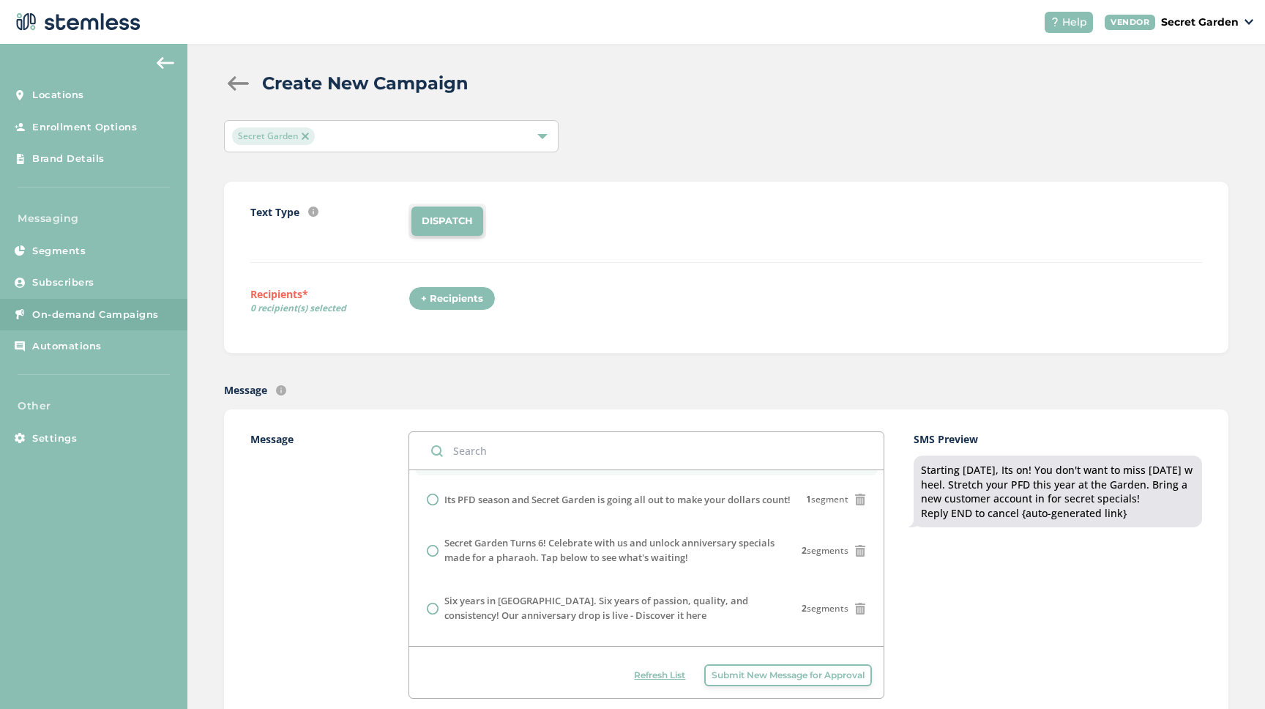
scroll to position [0, 0]
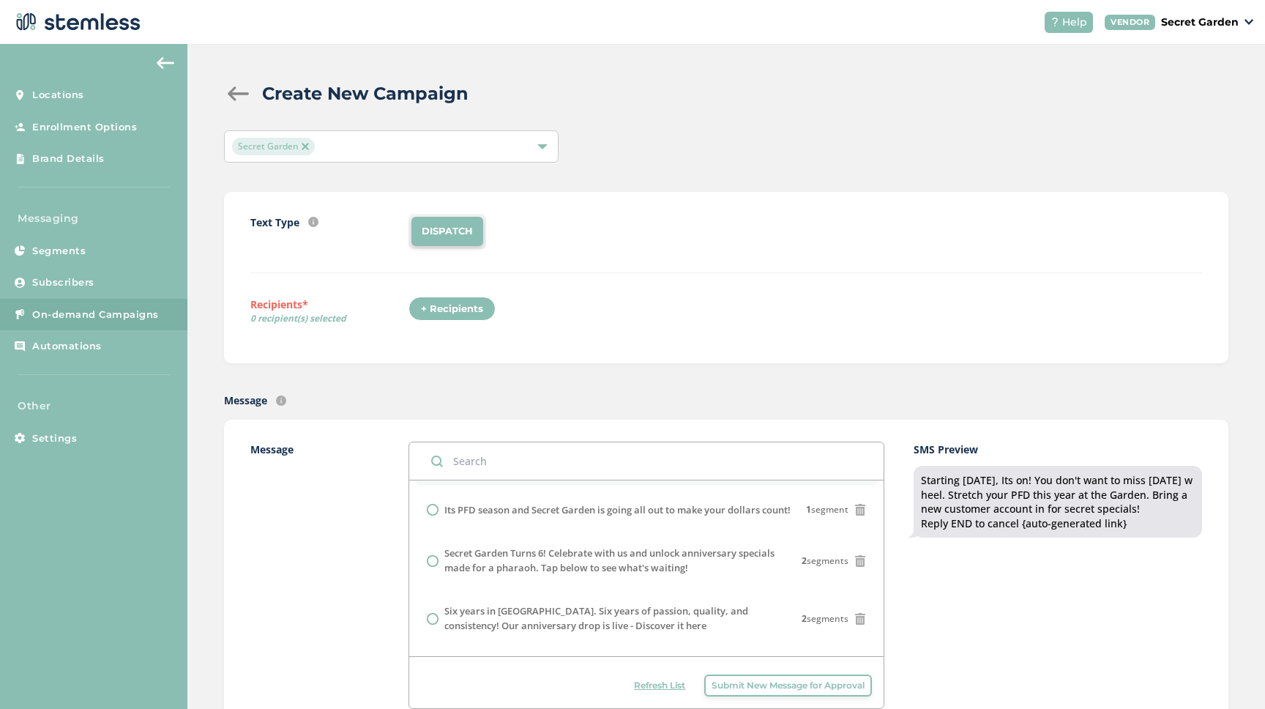
click at [479, 307] on div "+ Recipients" at bounding box center [452, 308] width 87 height 25
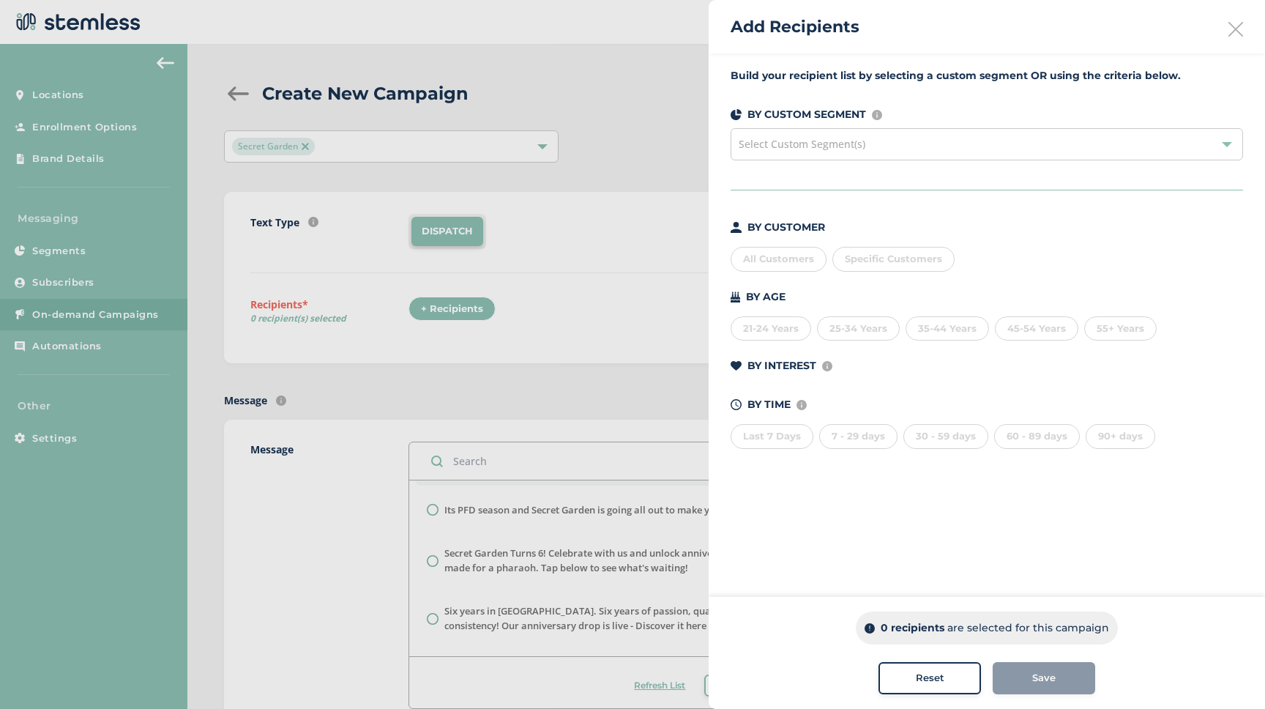
click at [785, 257] on div "All Customers" at bounding box center [779, 259] width 96 height 25
click at [1018, 661] on div "919 recipients are selected for this campaign Reset Save" at bounding box center [987, 653] width 556 height 112
click at [1021, 666] on button "Save" at bounding box center [1044, 678] width 102 height 32
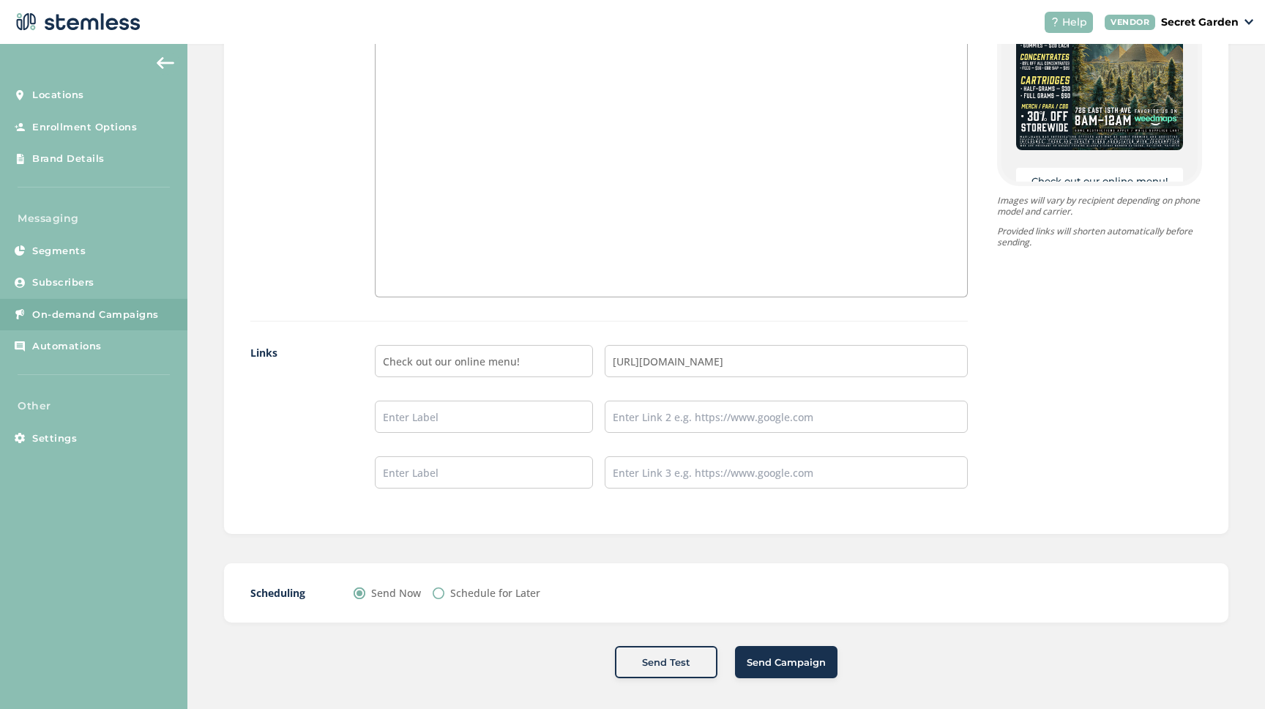
scroll to position [1066, 0]
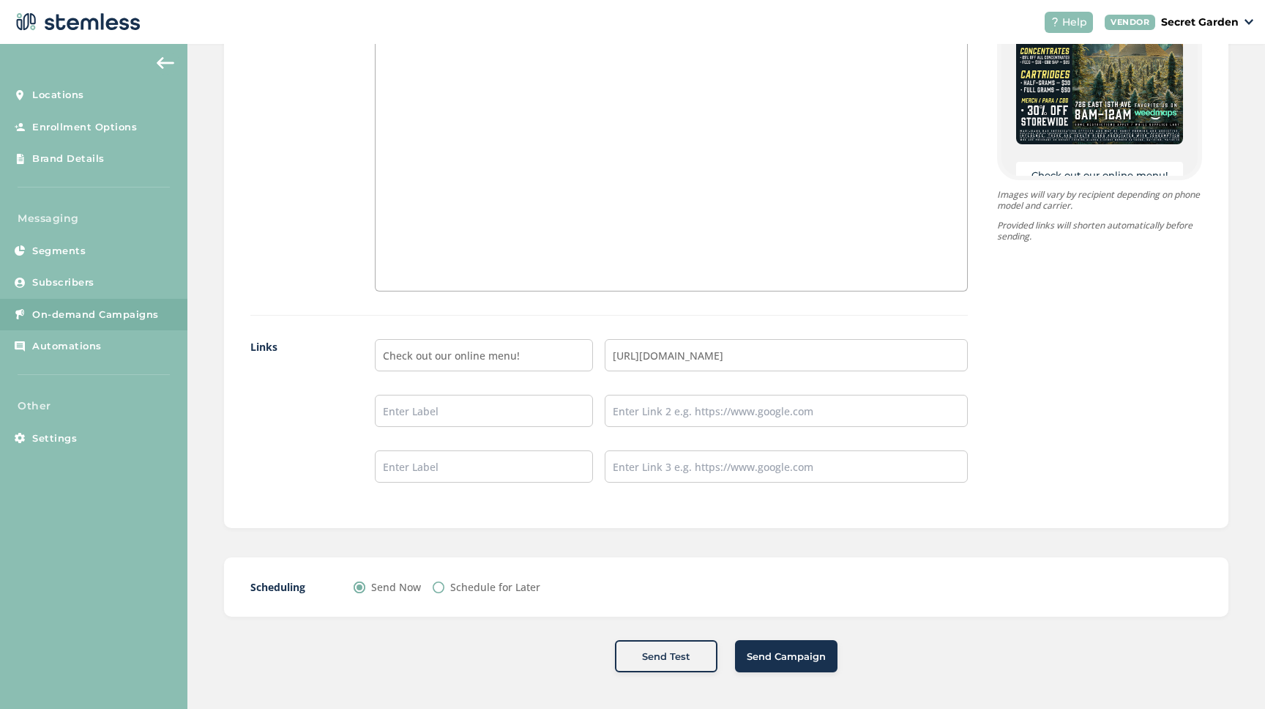
click at [802, 647] on button "Send Campaign" at bounding box center [786, 656] width 102 height 32
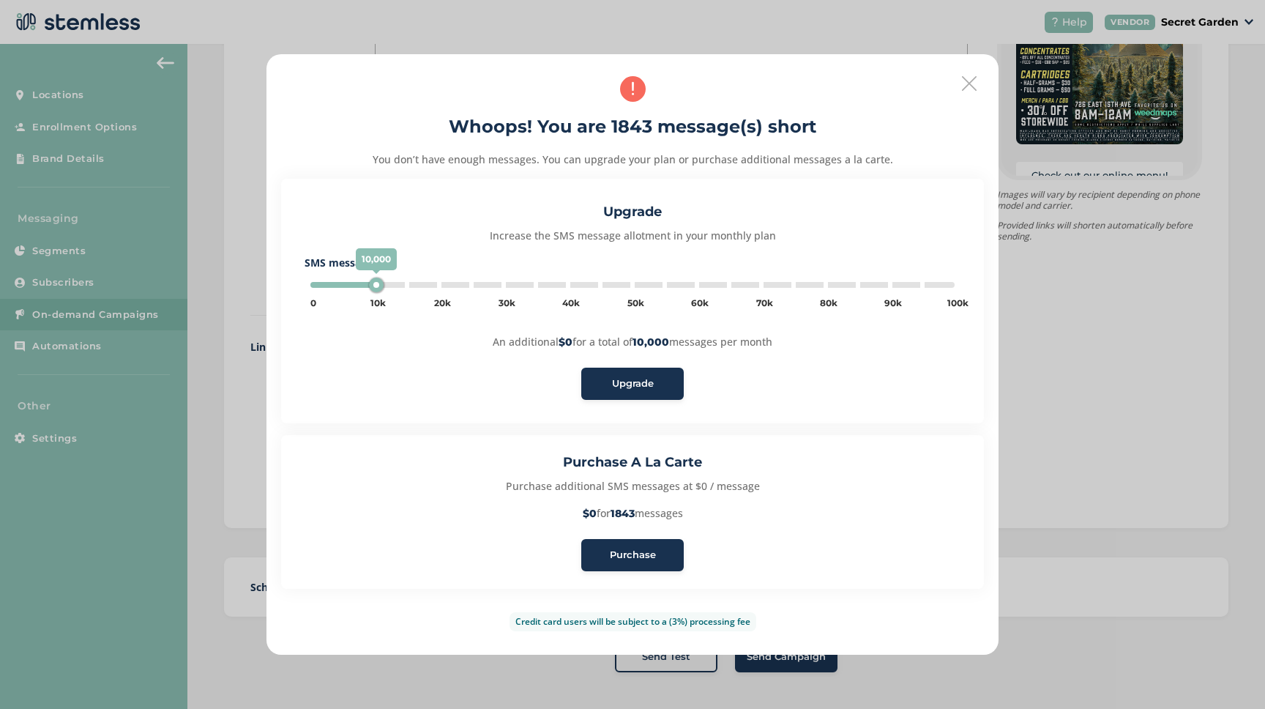
type input "5000"
click at [652, 557] on span "Purchase" at bounding box center [633, 555] width 46 height 15
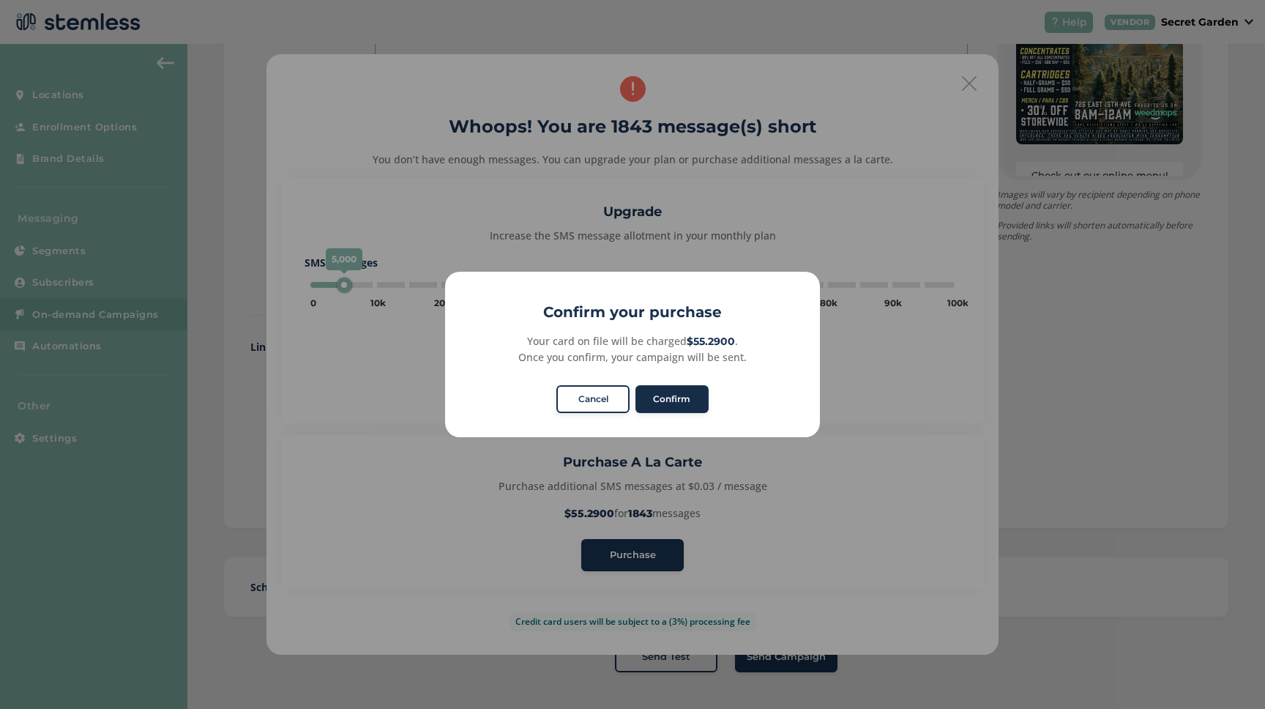
click at [679, 398] on button "Confirm" at bounding box center [671, 399] width 73 height 28
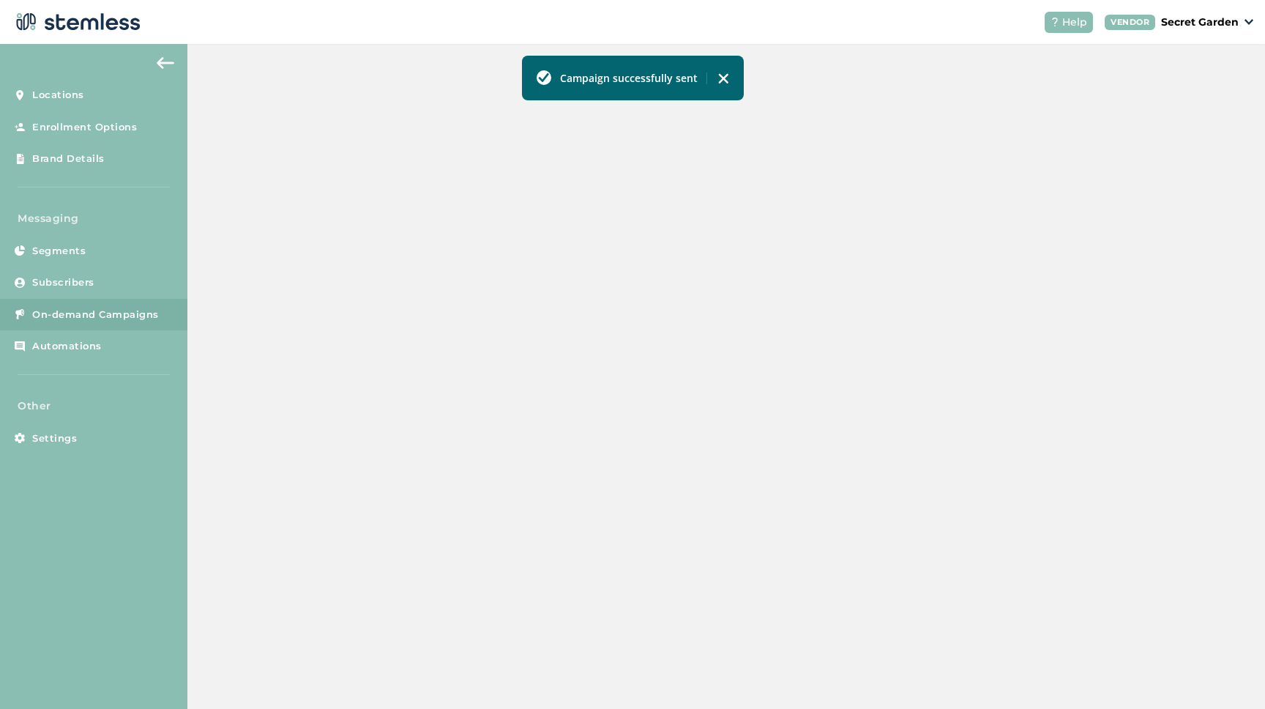
scroll to position [282, 0]
